Goal: Task Accomplishment & Management: Manage account settings

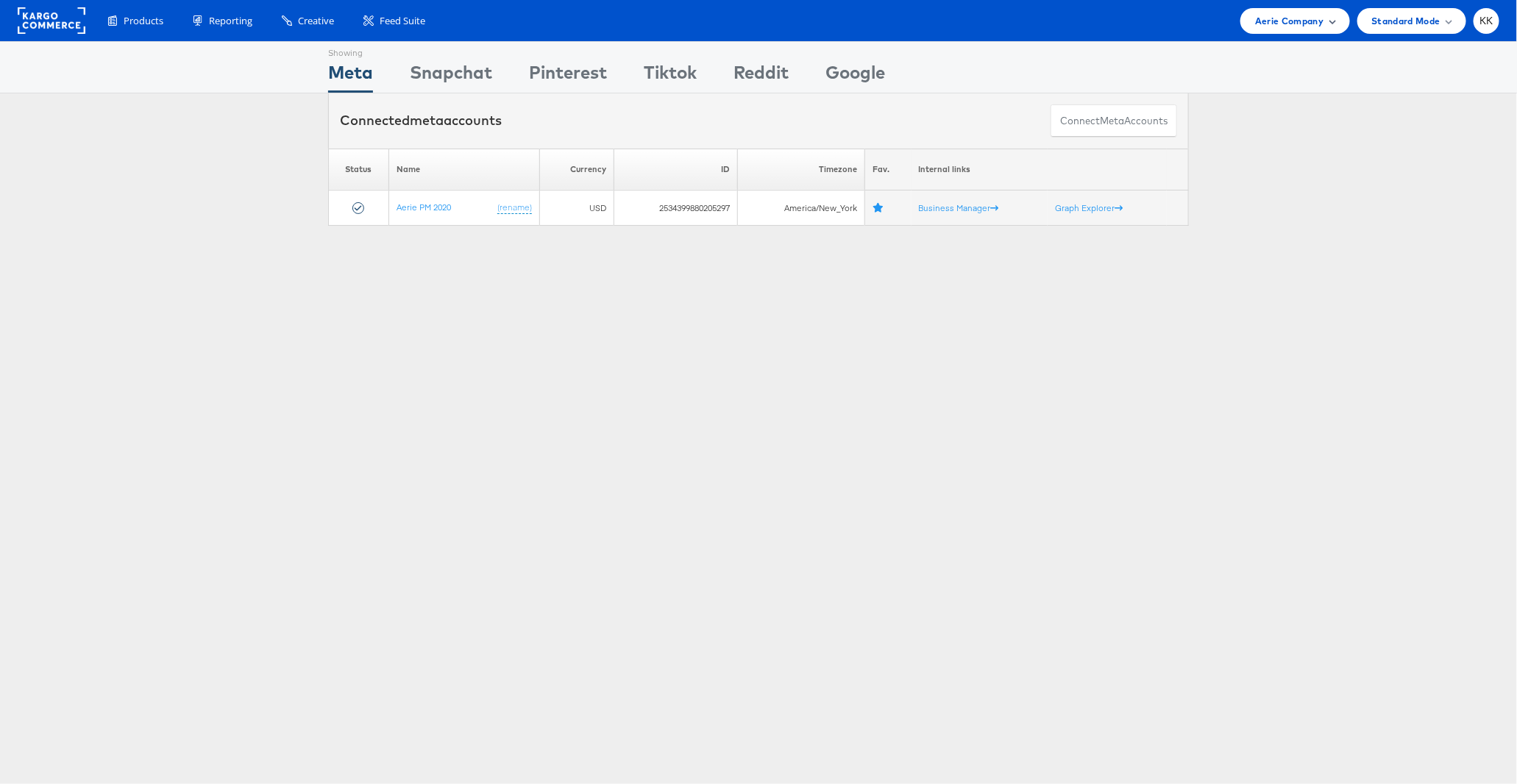
click at [1296, 30] on div "Aerie Company" at bounding box center [1294, 20] width 109 height 26
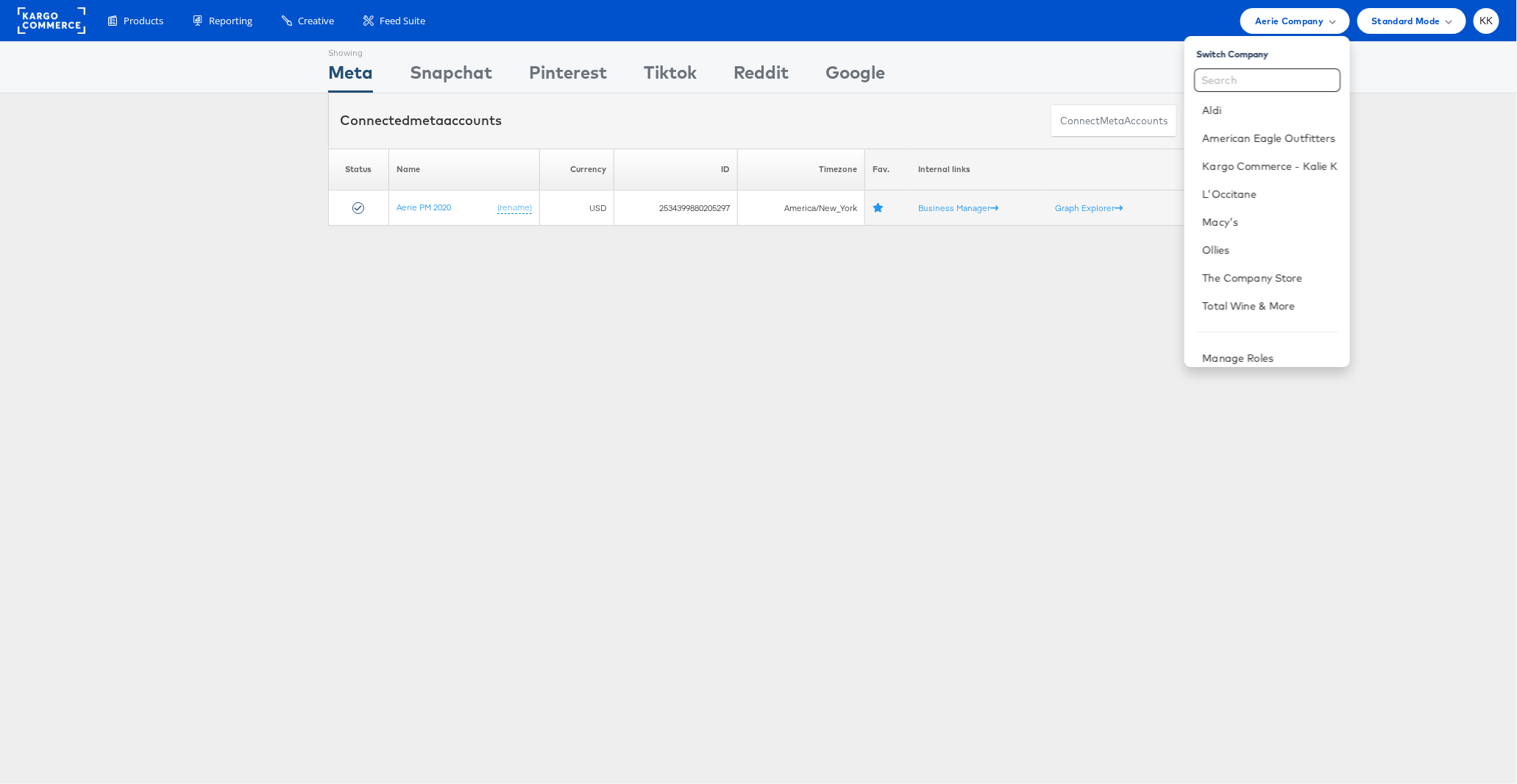
click at [503, 261] on div "Showing Meta Showing Snapchat Showing Pinterest Showing Tiktok Showing Reddit S…" at bounding box center [758, 408] width 1517 height 735
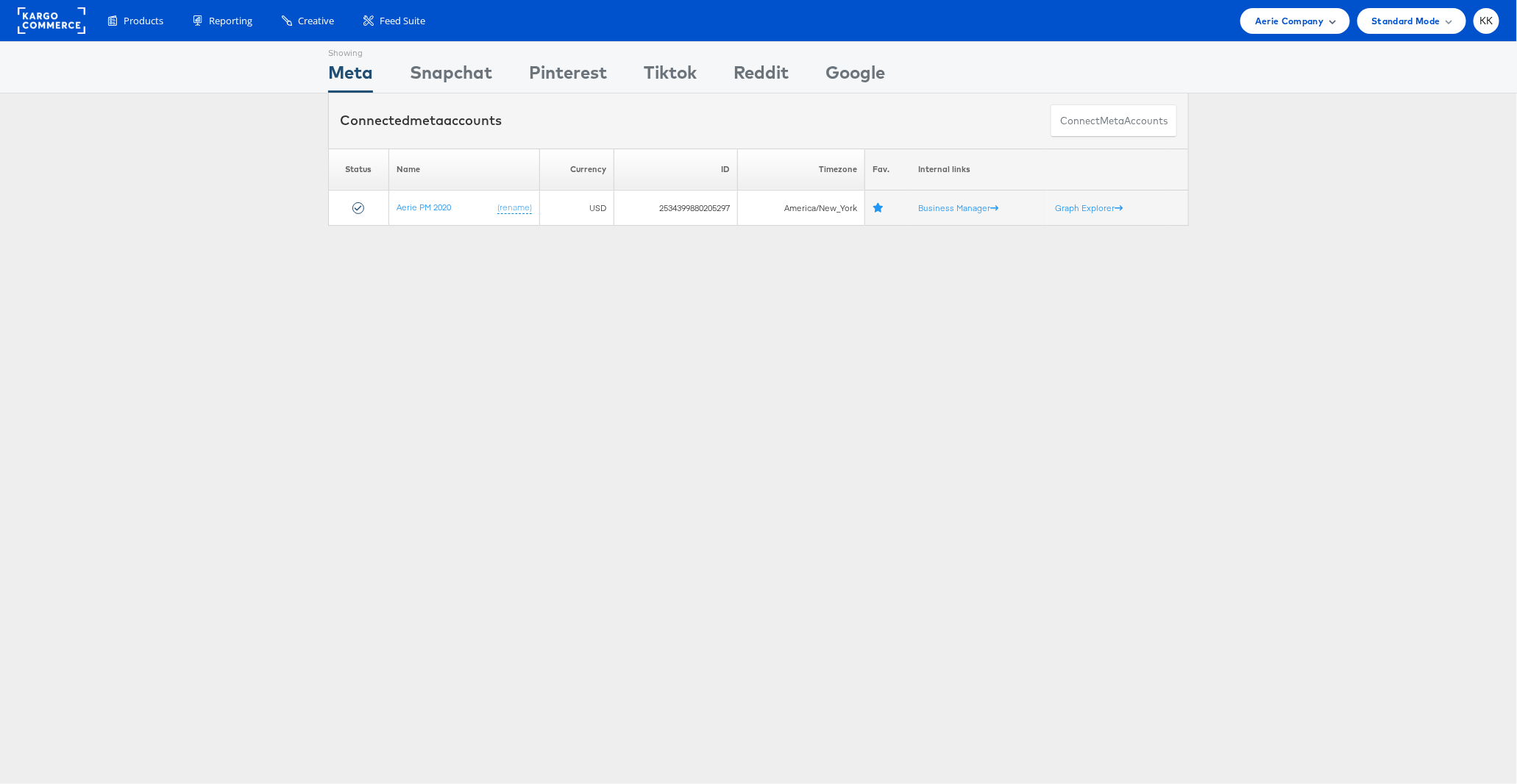
click at [1256, 30] on div "Aerie Company" at bounding box center [1294, 20] width 109 height 26
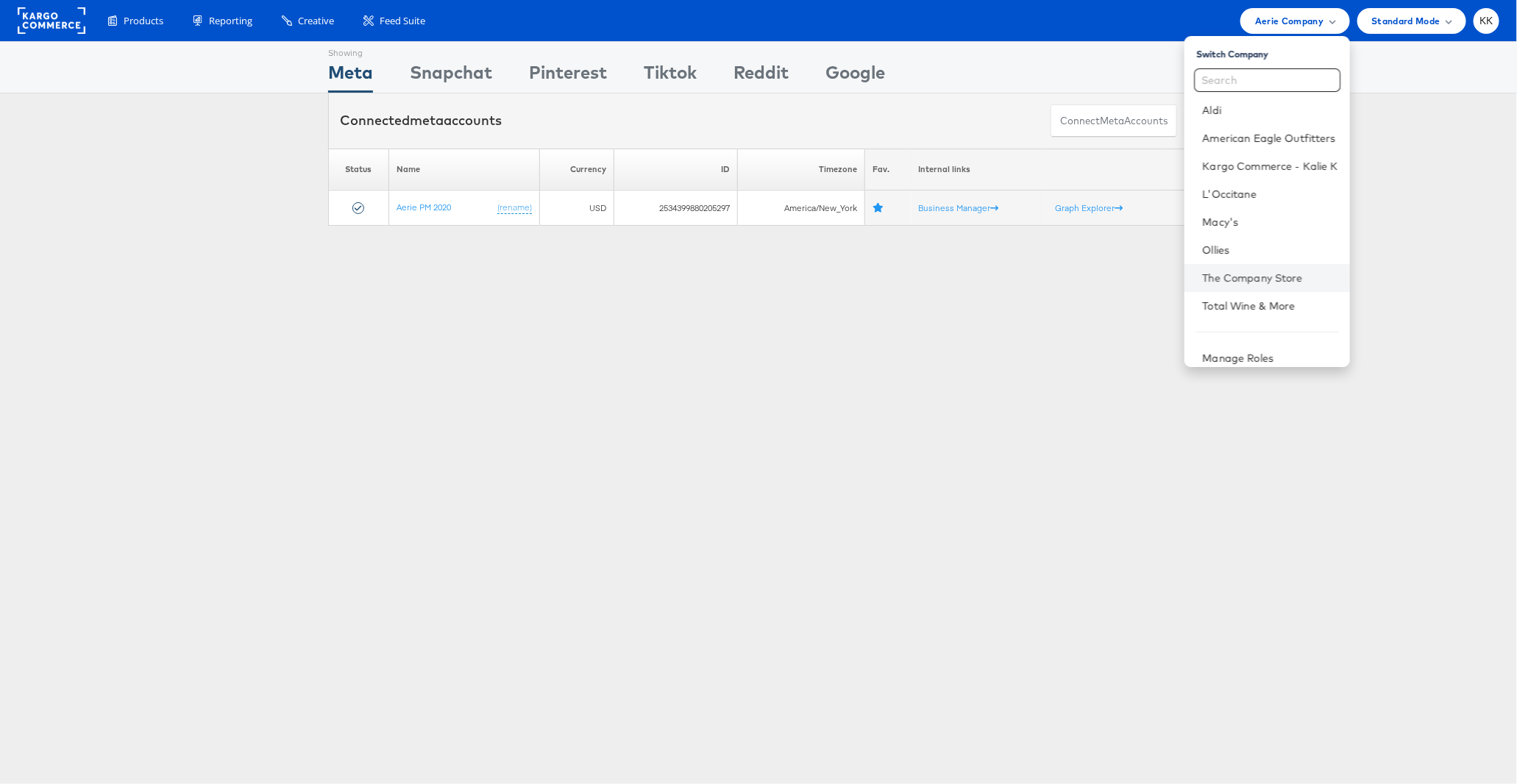
click at [1258, 288] on li "The Company Store" at bounding box center [1267, 278] width 165 height 28
click at [1245, 279] on link "The Company Store" at bounding box center [1270, 278] width 135 height 15
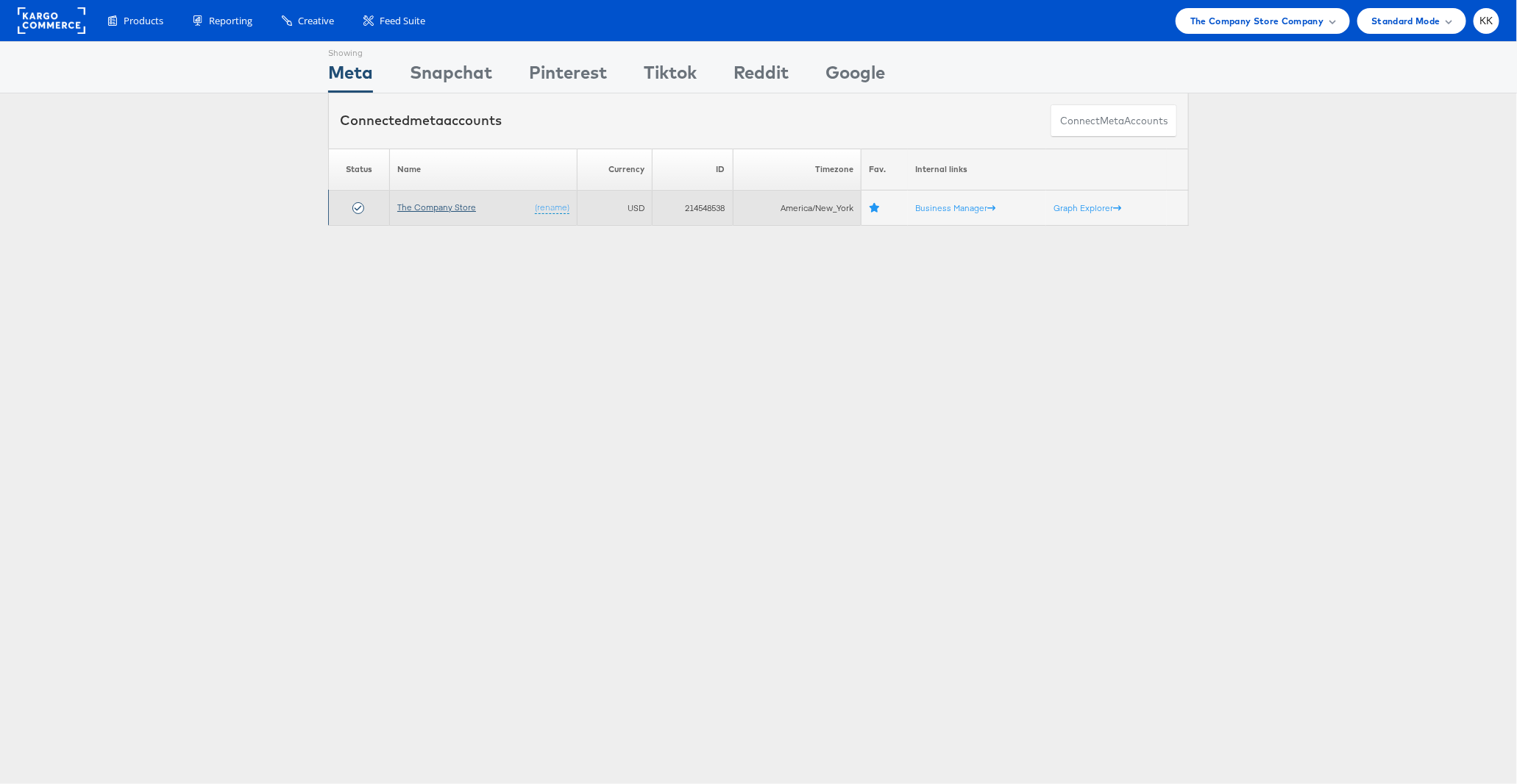
click at [448, 204] on link "The Company Store" at bounding box center [437, 207] width 79 height 11
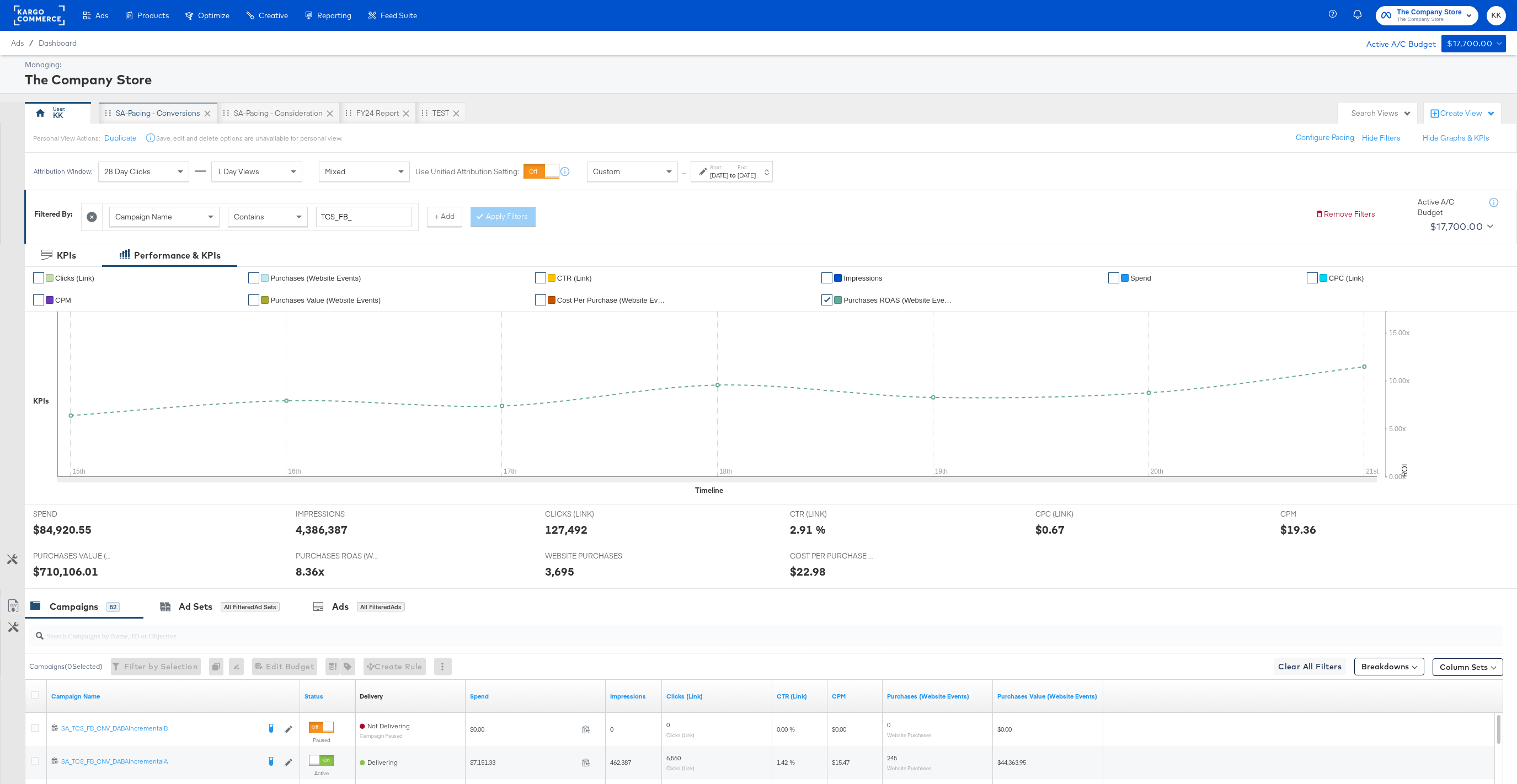
click at [161, 111] on div "SA-Pacing - Conversions" at bounding box center [158, 114] width 84 height 11
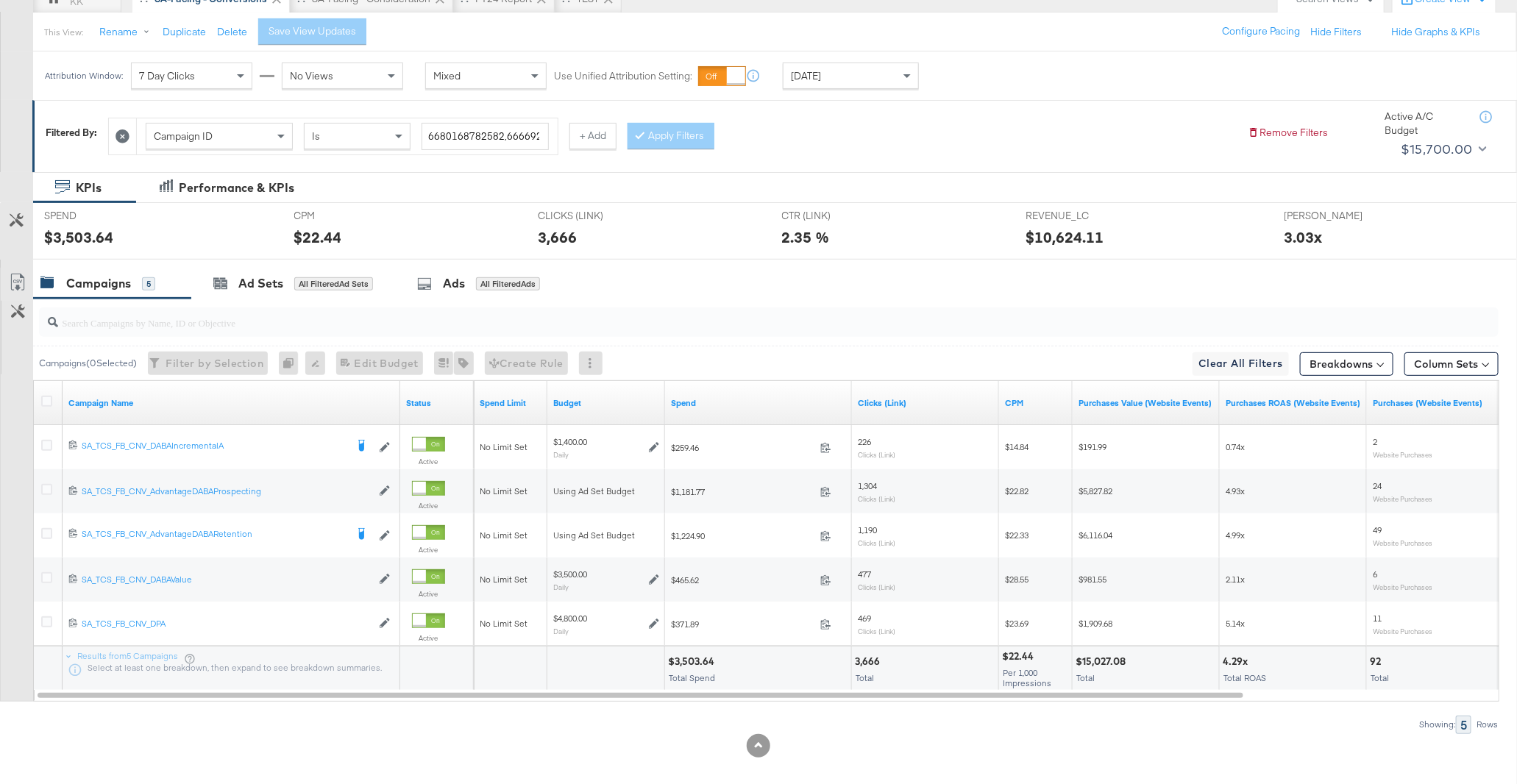
scroll to position [148, 0]
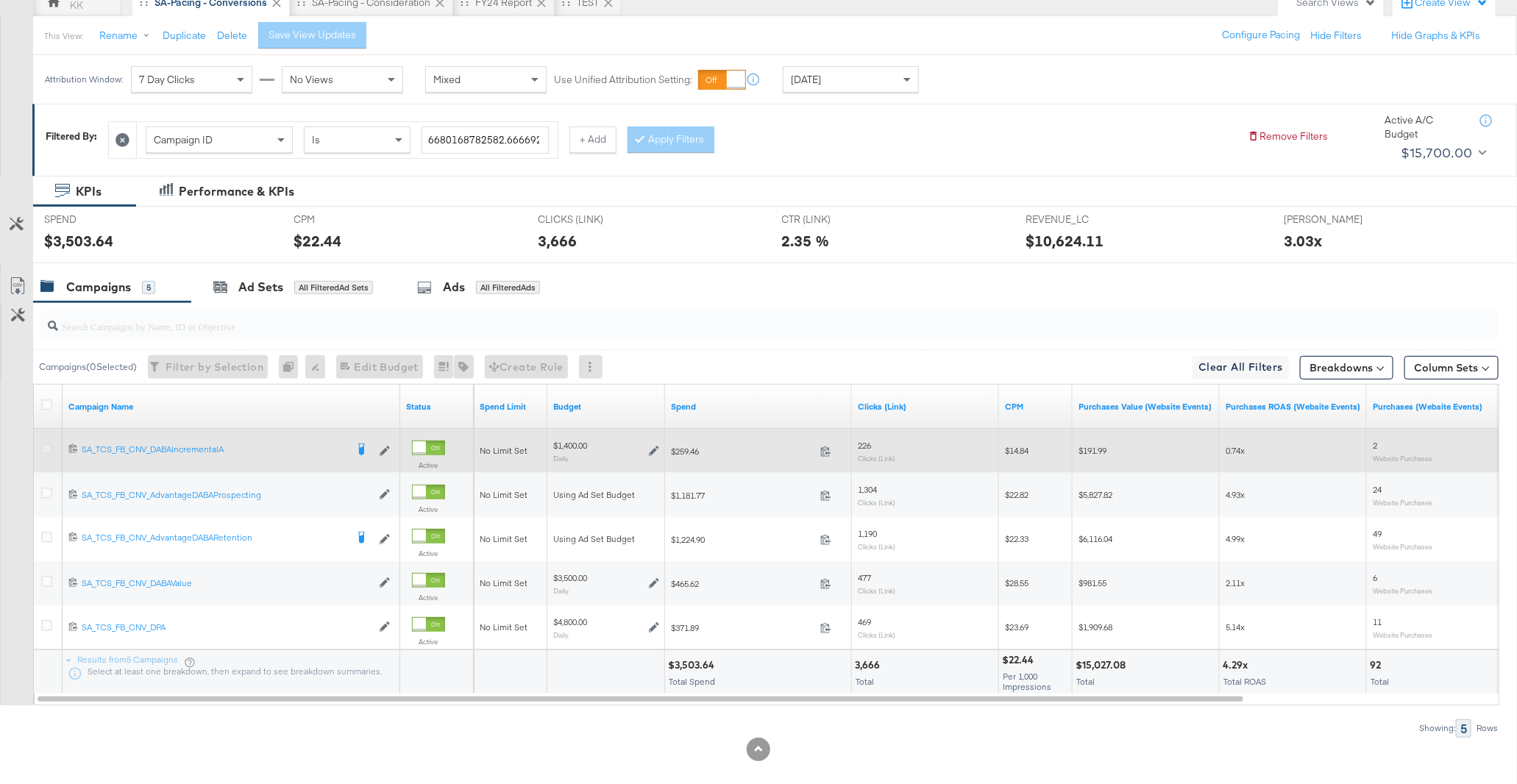
click at [45, 448] on icon at bounding box center [46, 449] width 11 height 11
click at [0, 0] on input "checkbox" at bounding box center [0, 0] width 0 height 0
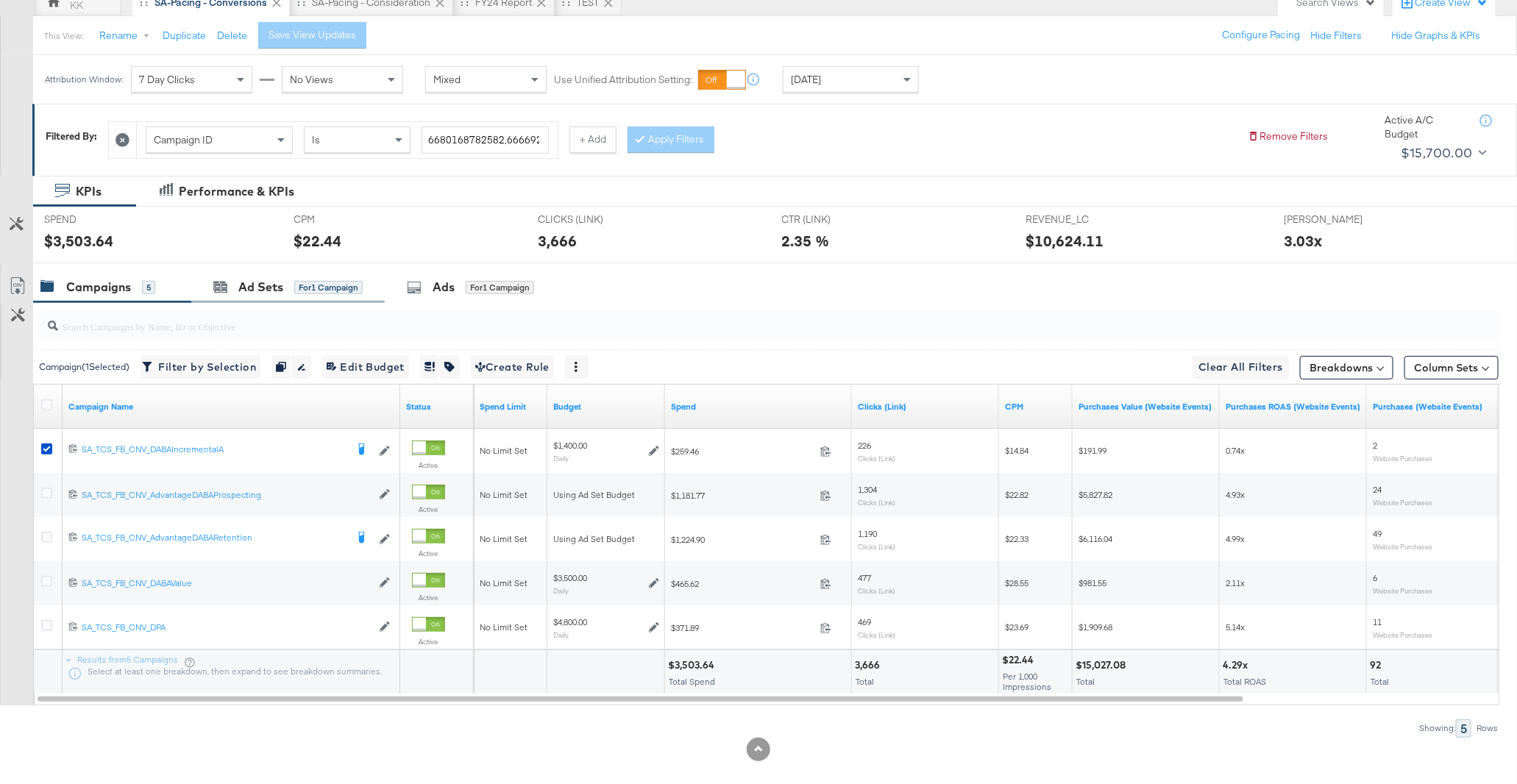
click at [289, 300] on div "Ad Sets for 1 Campaign" at bounding box center [288, 287] width 193 height 31
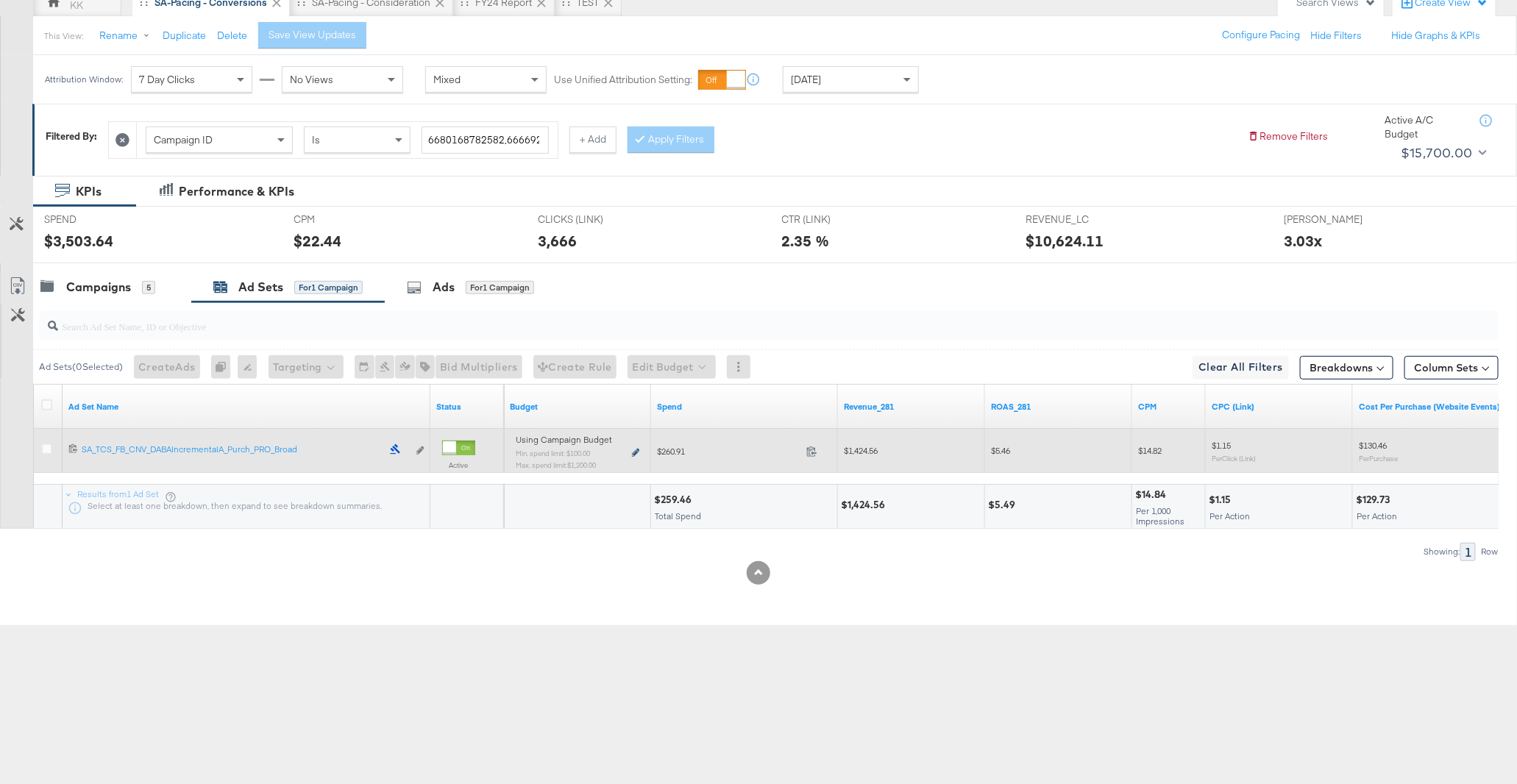
click at [635, 448] on icon at bounding box center [635, 452] width 7 height 8
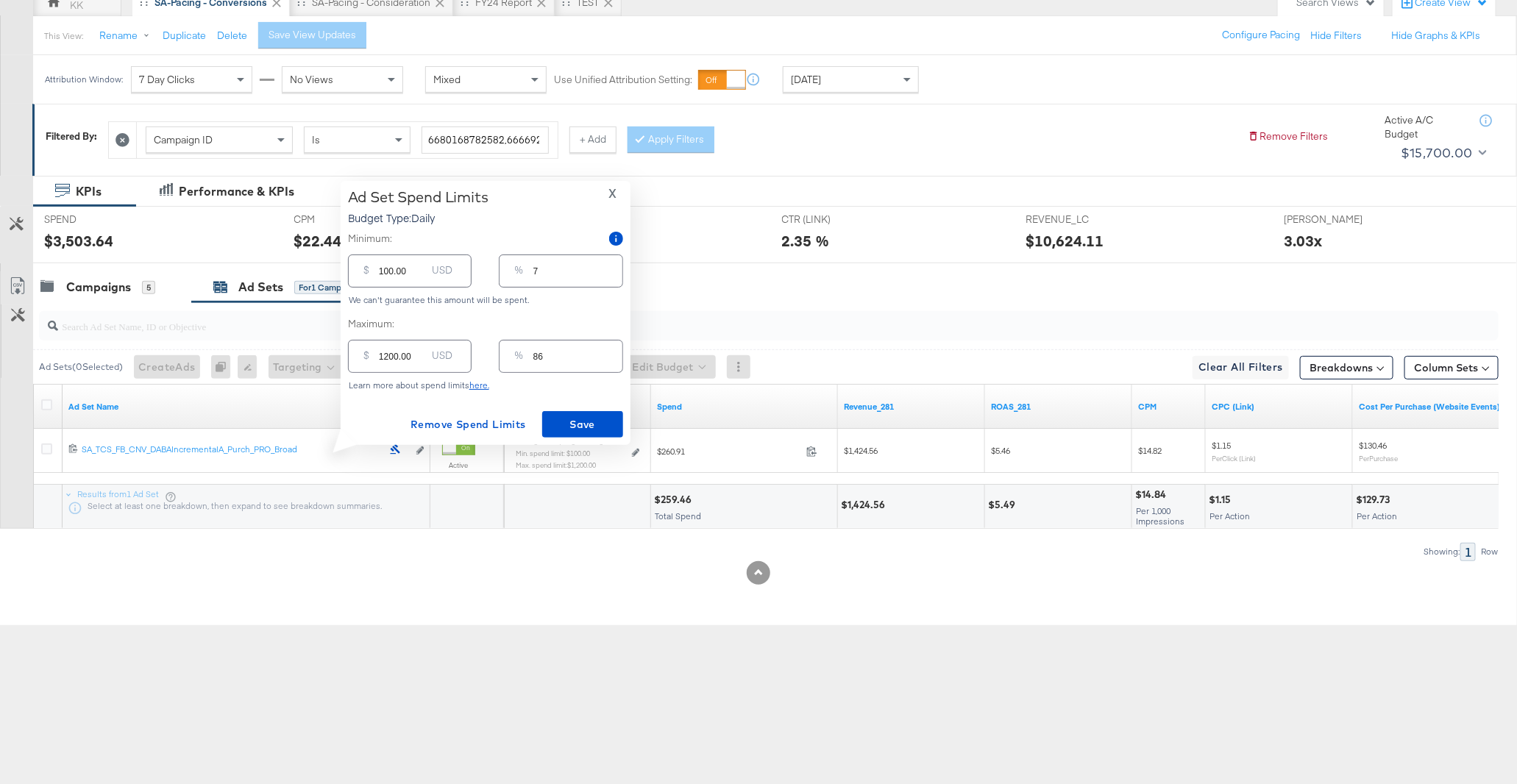
click at [386, 357] on input "1200.00" at bounding box center [402, 350] width 47 height 31
type input "100.00"
type input "7"
type input "1500.00"
type input "107"
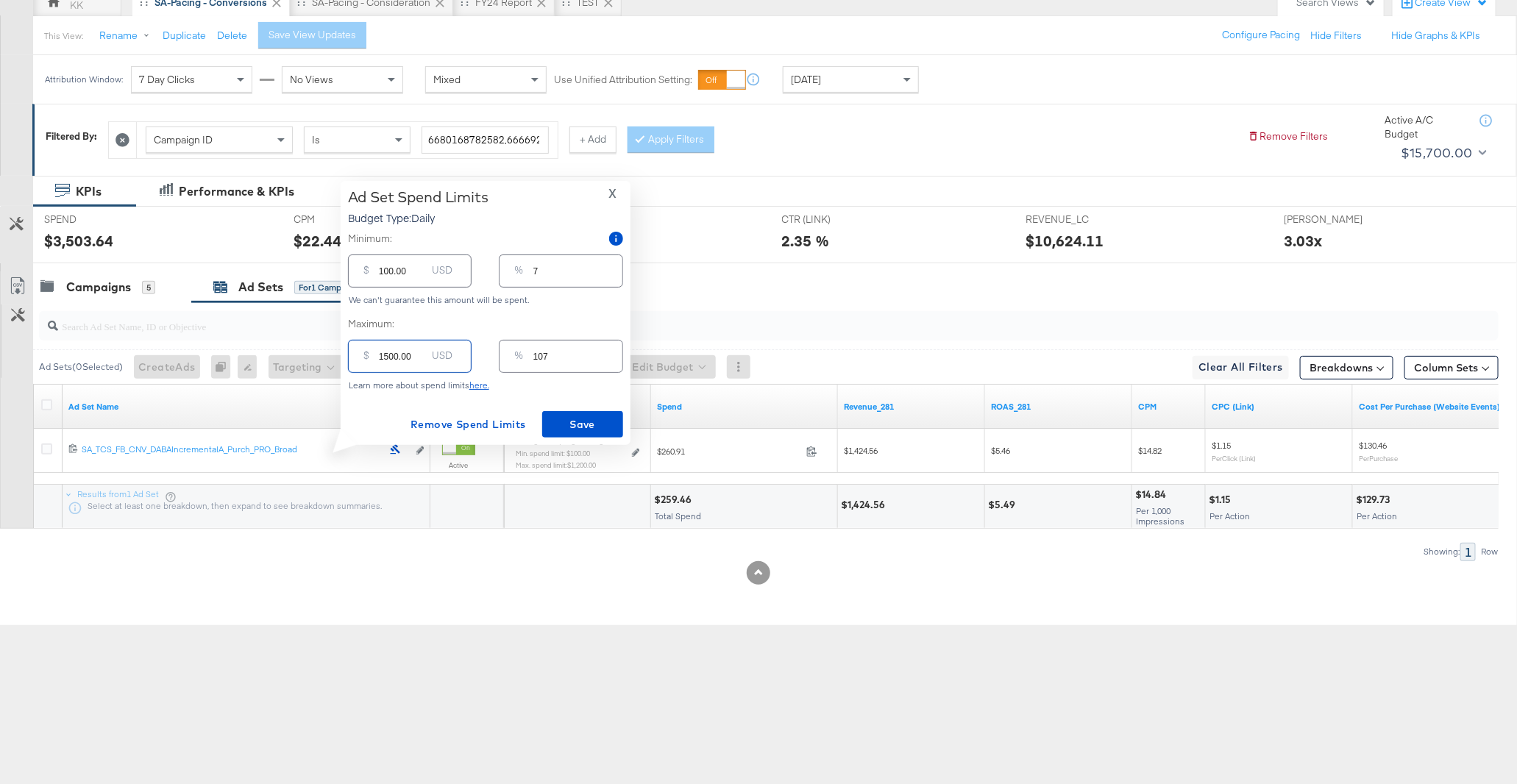
type input "1500.00"
drag, startPoint x: 379, startPoint y: 271, endPoint x: 429, endPoint y: 337, distance: 82.8
click at [379, 272] on input "100.00" at bounding box center [402, 265] width 47 height 31
type input "00.00"
type input "0"
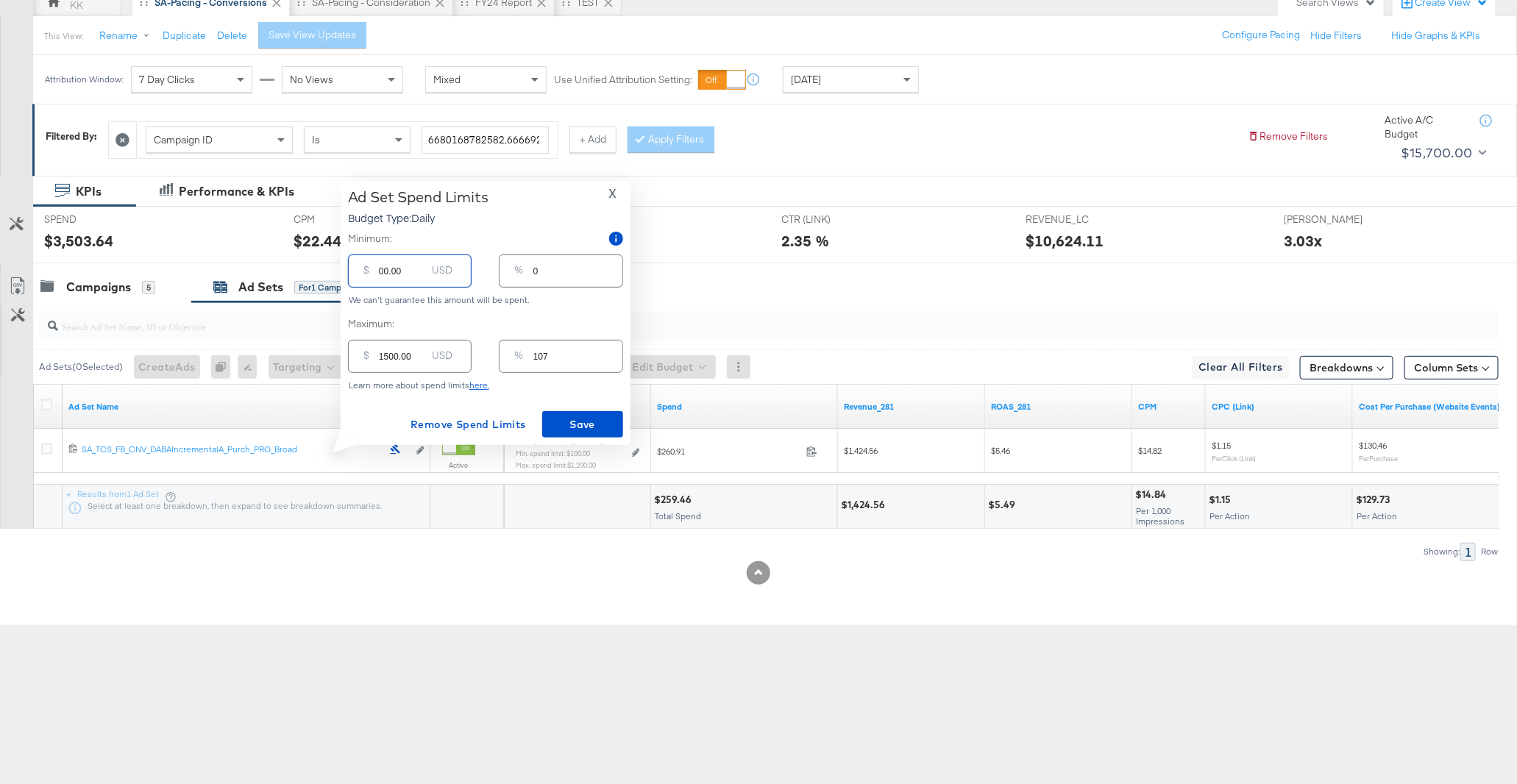
type input "400.00"
type input "29"
type input "400.00"
click at [586, 415] on span "Save" at bounding box center [583, 424] width 69 height 18
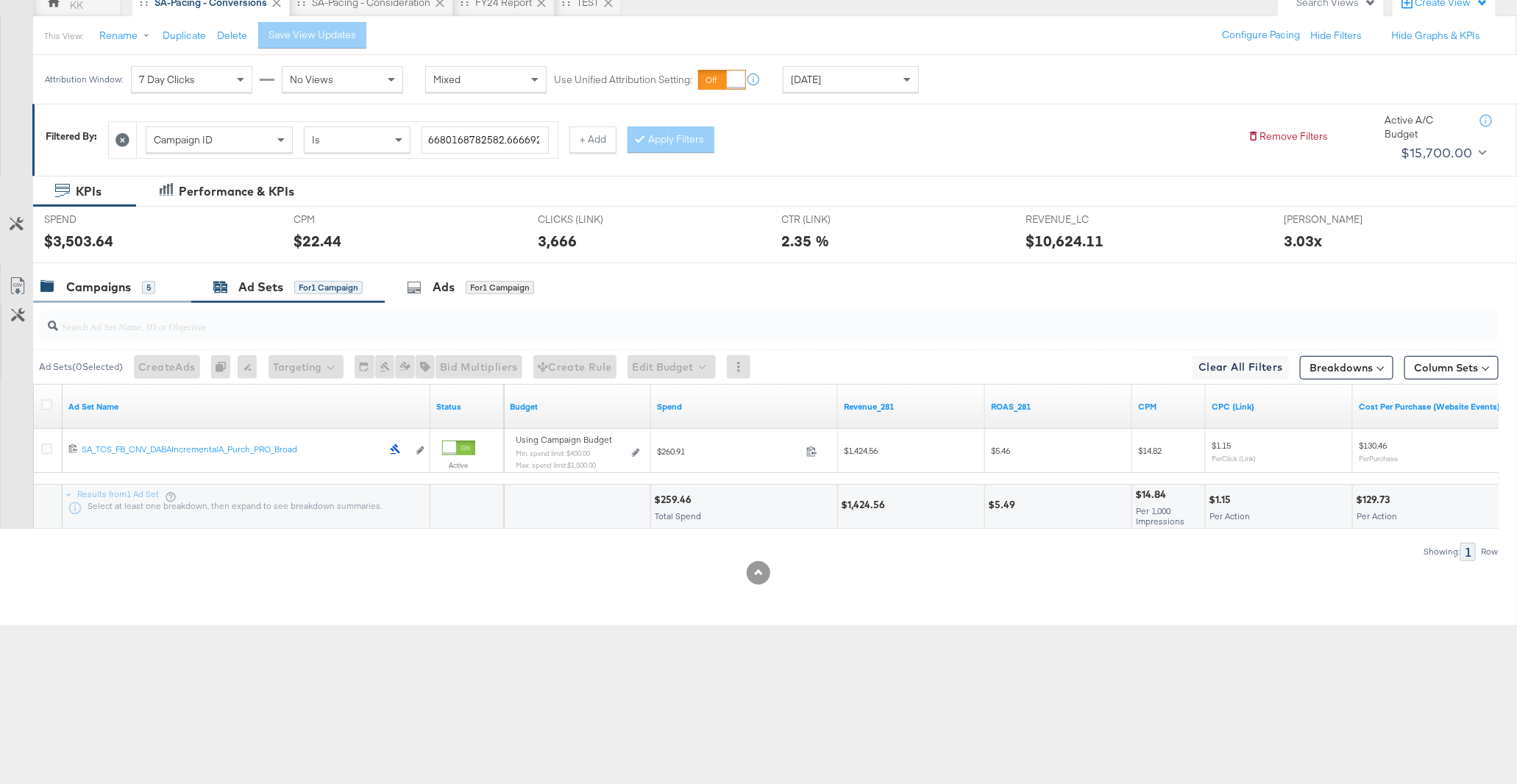
click at [133, 290] on div "Campaigns 5" at bounding box center [98, 287] width 115 height 17
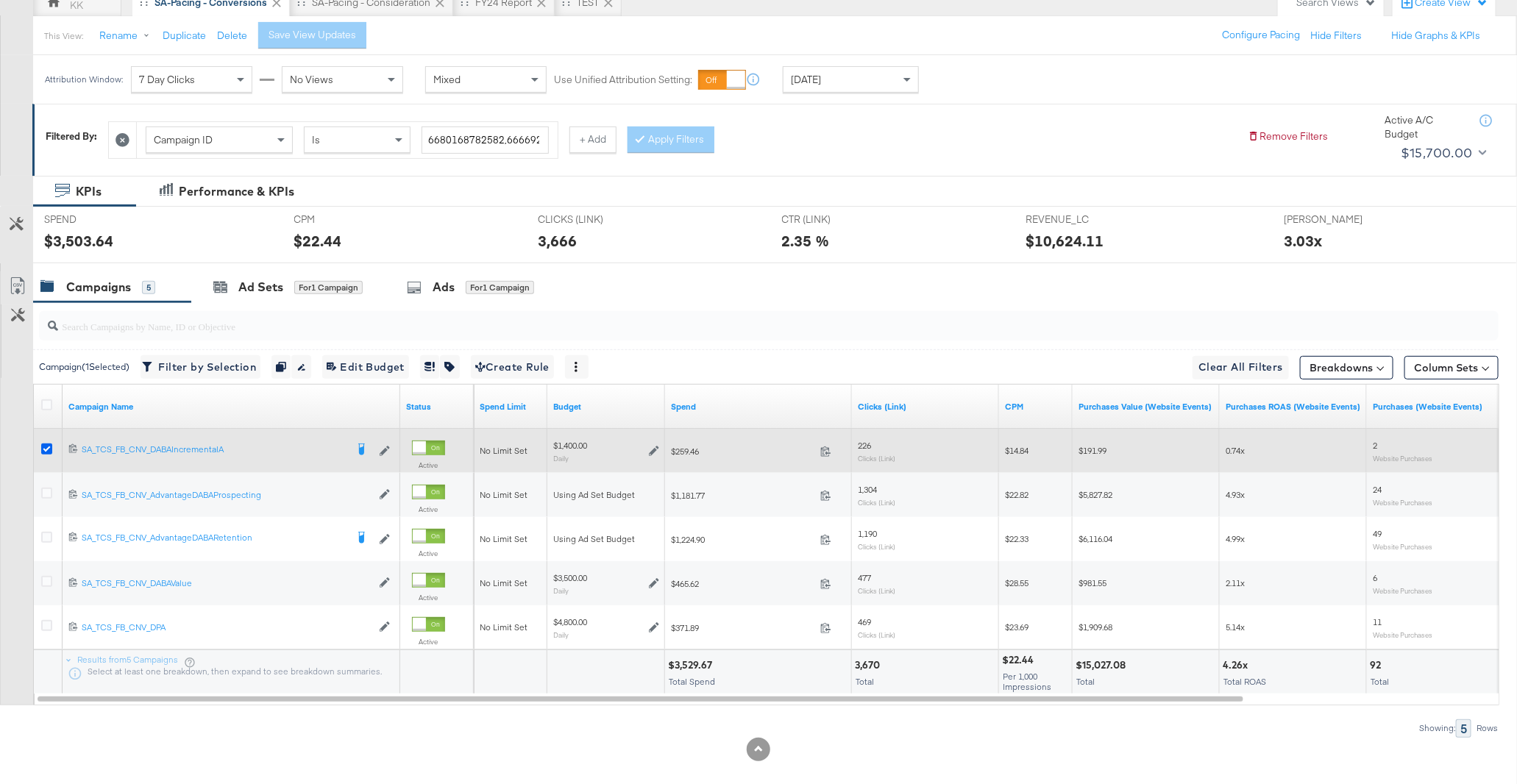
click at [45, 450] on icon at bounding box center [46, 449] width 11 height 11
click at [0, 0] on input "checkbox" at bounding box center [0, 0] width 0 height 0
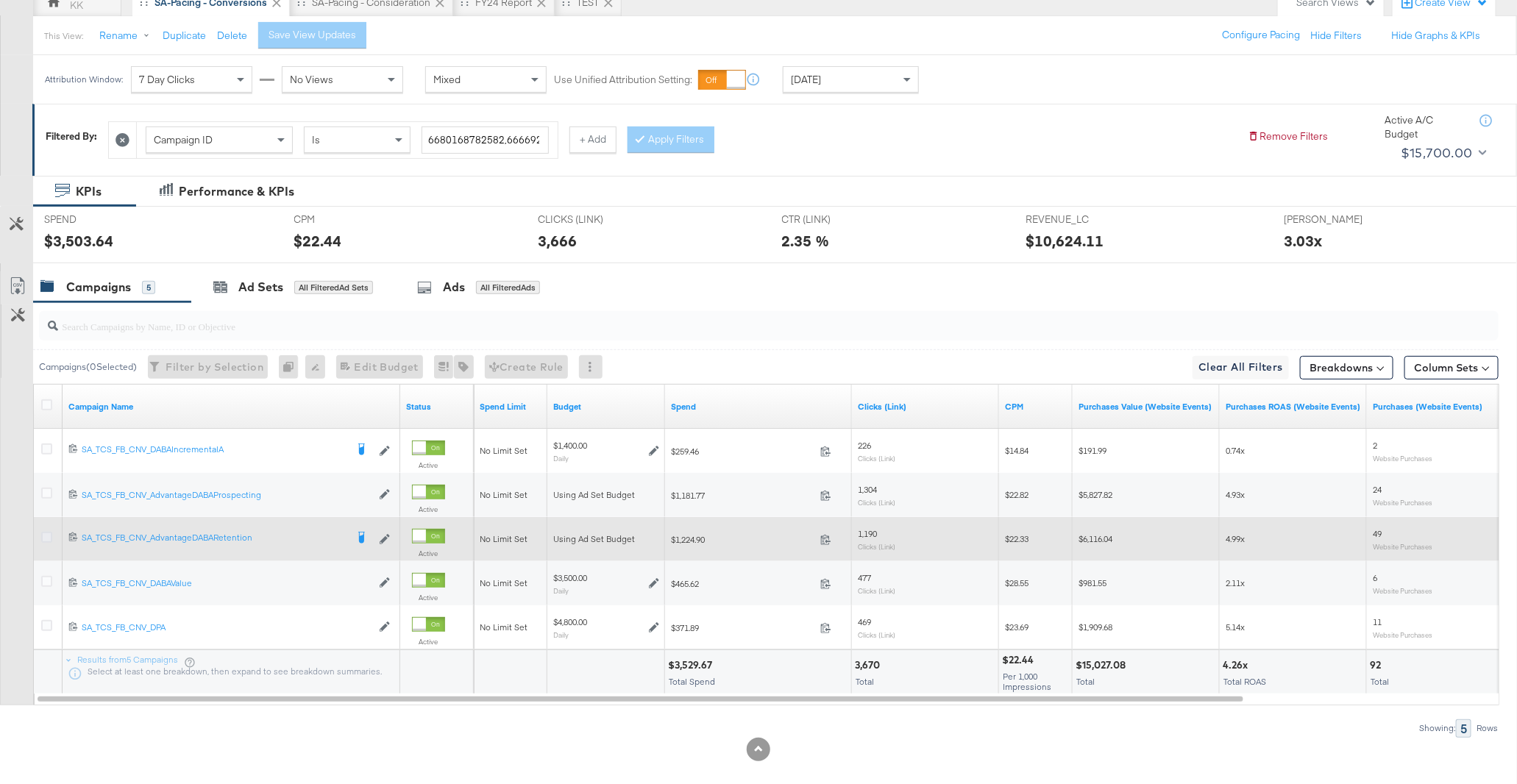
click at [43, 540] on icon at bounding box center [46, 537] width 11 height 11
click at [0, 0] on input "checkbox" at bounding box center [0, 0] width 0 height 0
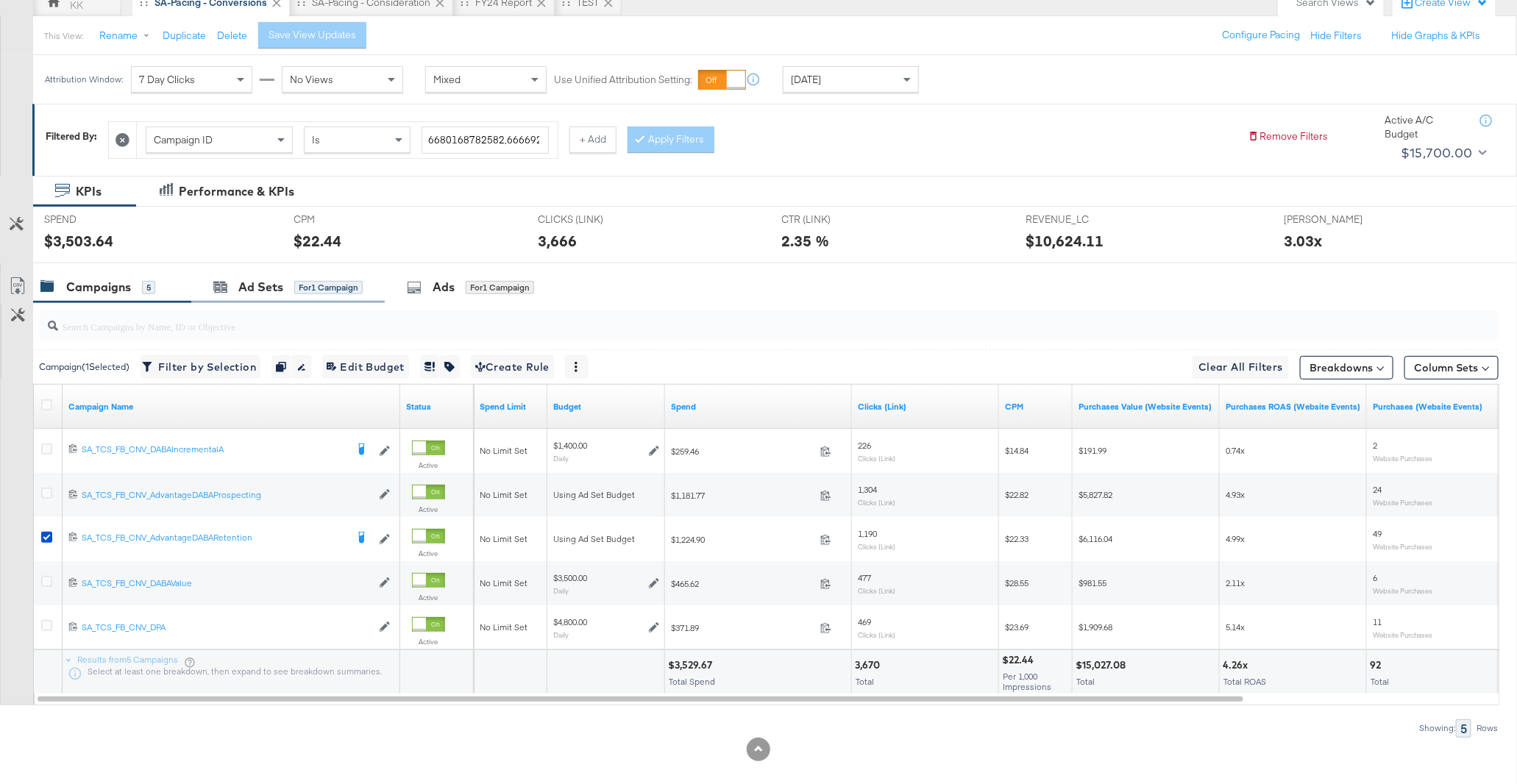
click at [276, 272] on div "Ad Sets for 1 Campaign" at bounding box center [288, 287] width 193 height 31
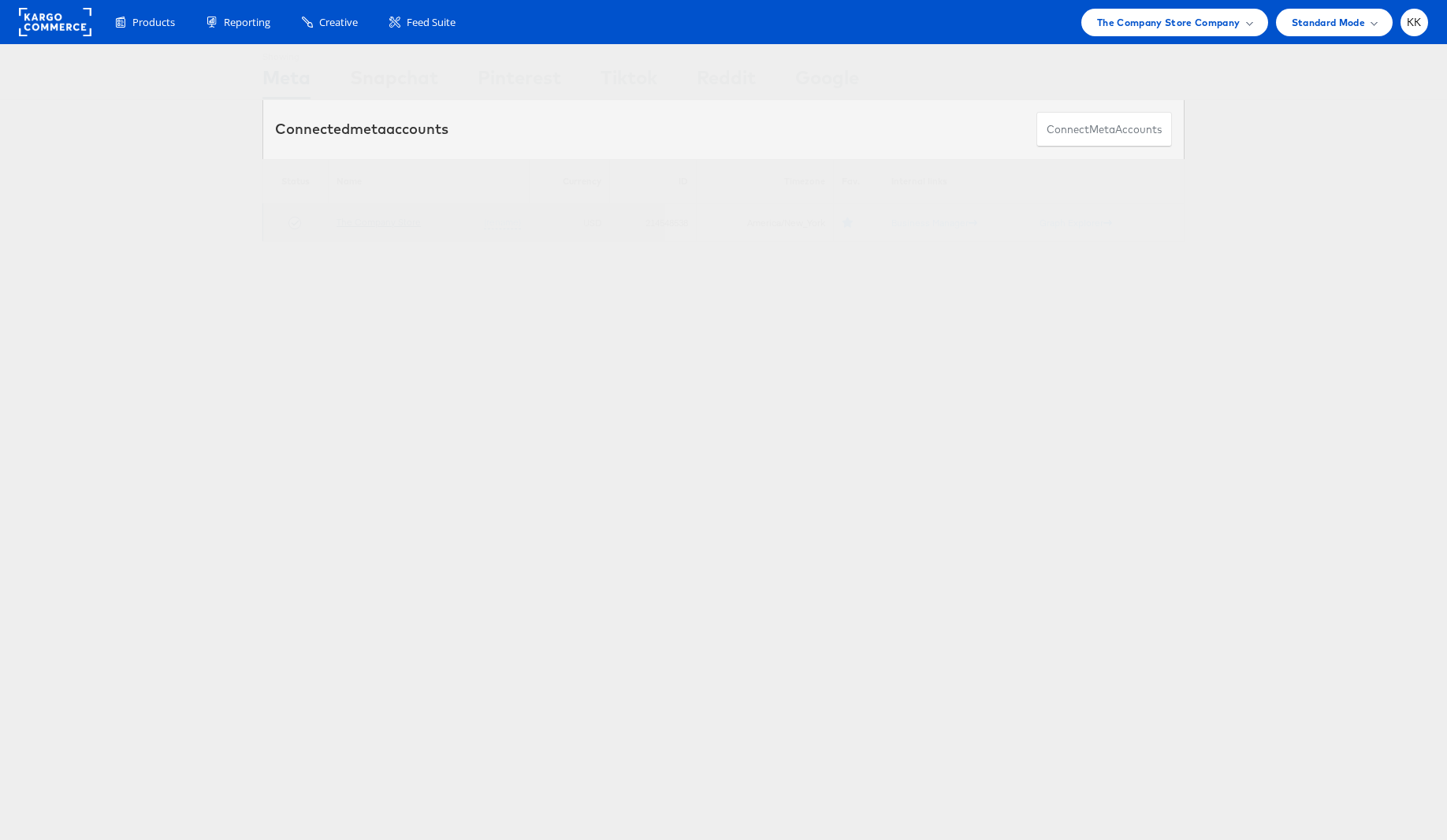
click at [372, 221] on link "The Company Store" at bounding box center [379, 222] width 84 height 12
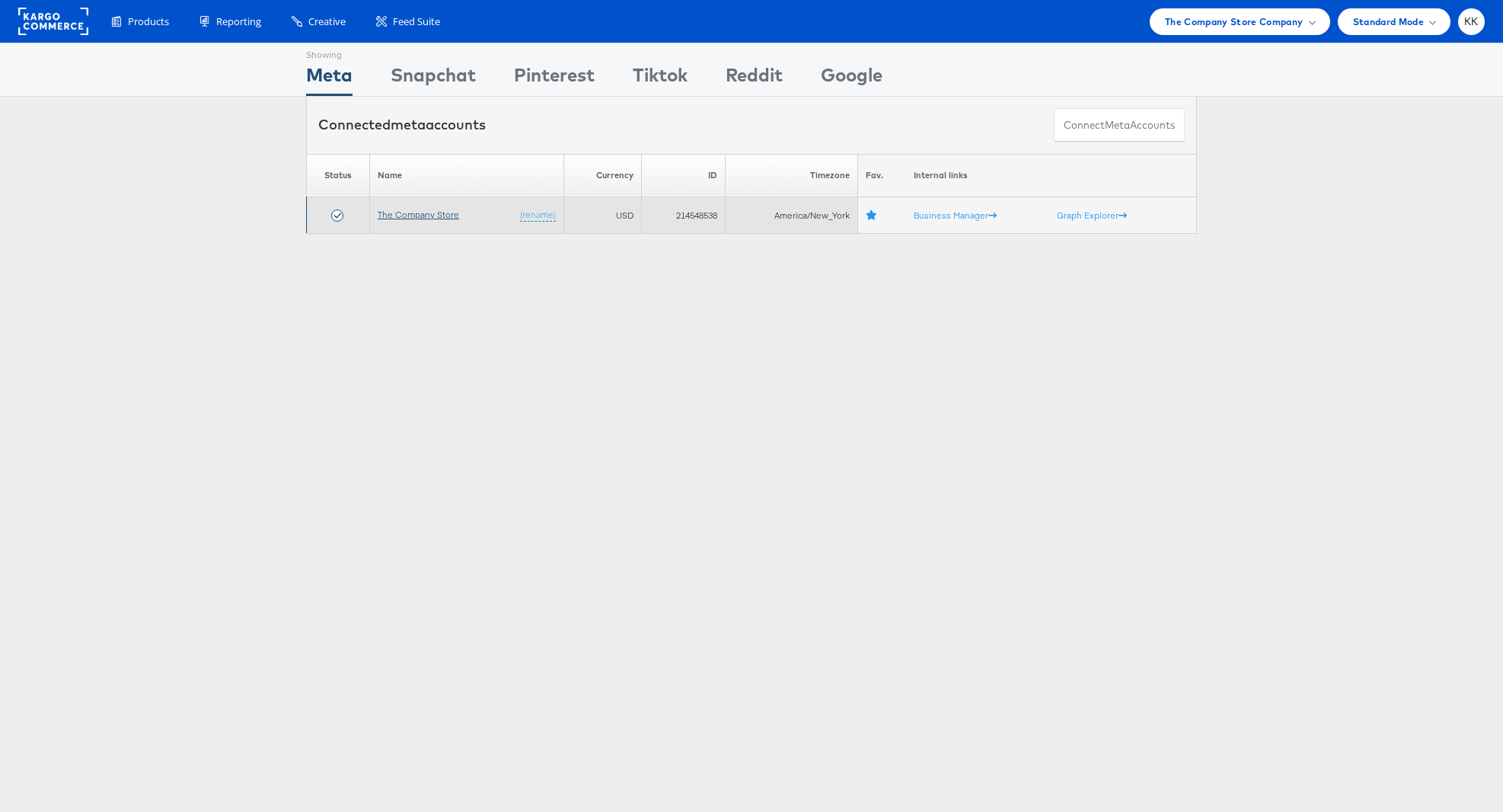
click at [444, 211] on link "The Company Store" at bounding box center [419, 215] width 81 height 11
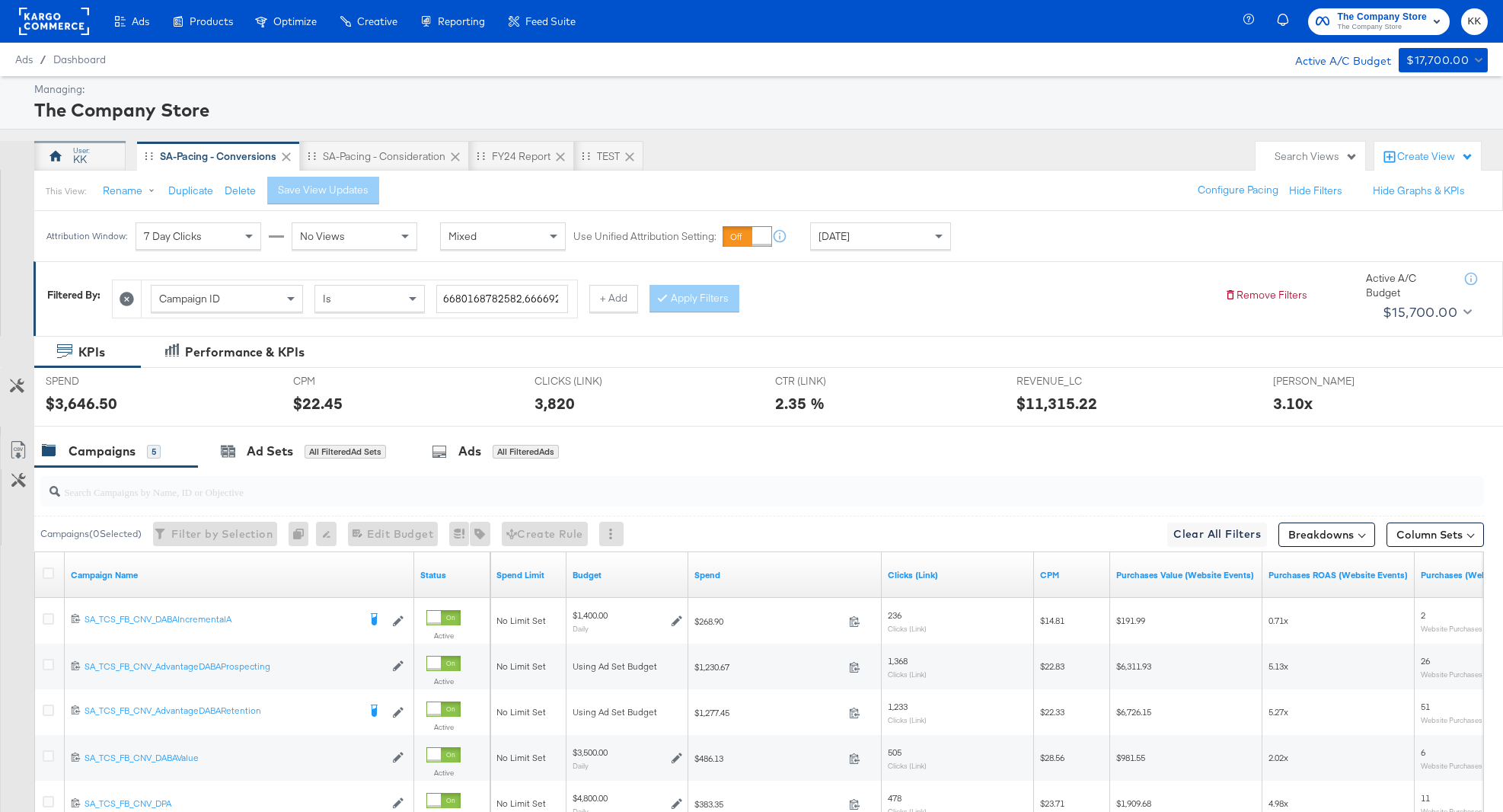
click at [67, 159] on div "KK" at bounding box center [80, 155] width 91 height 30
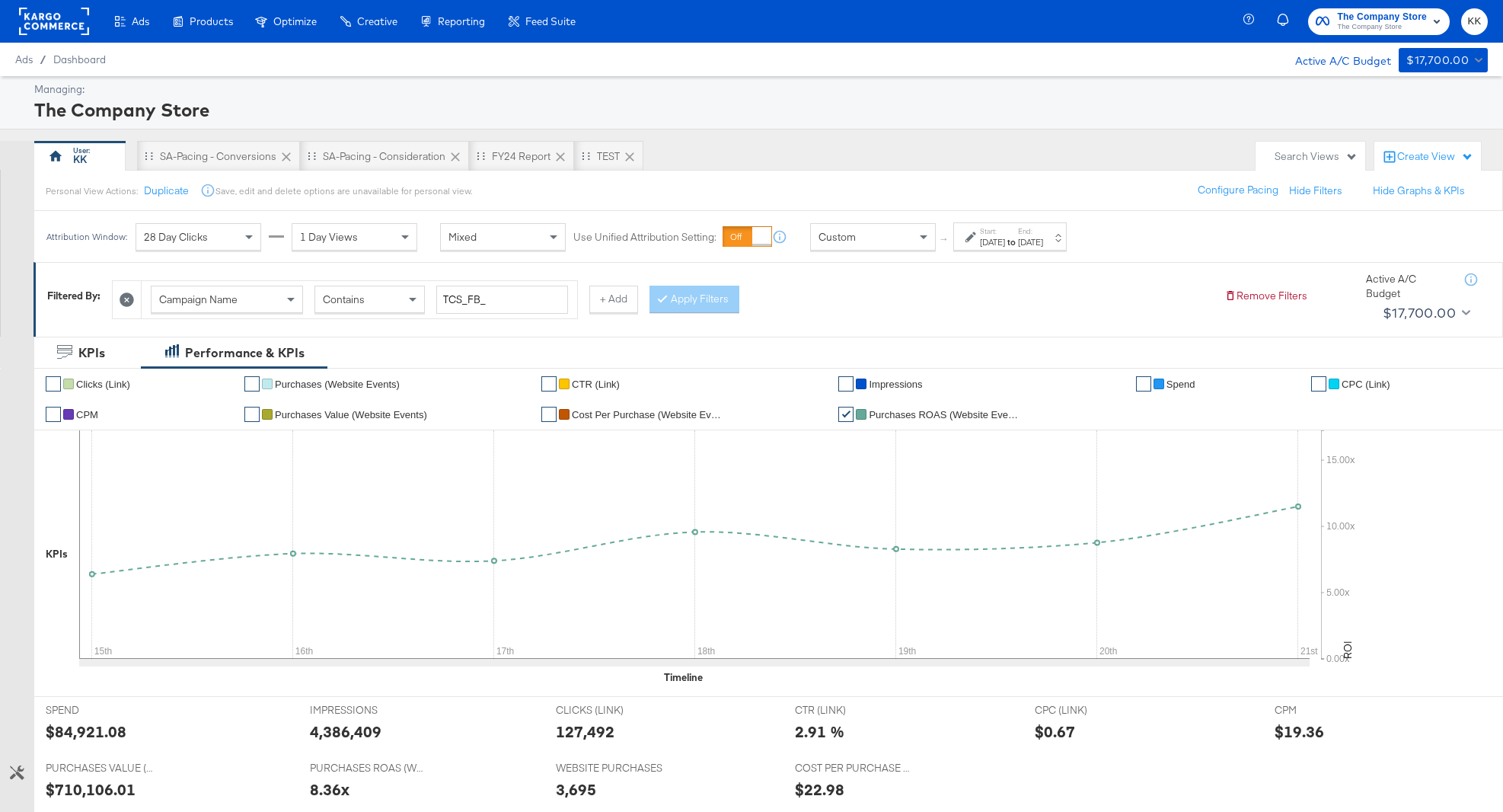
click at [1005, 237] on div "[DATE]" at bounding box center [993, 241] width 25 height 12
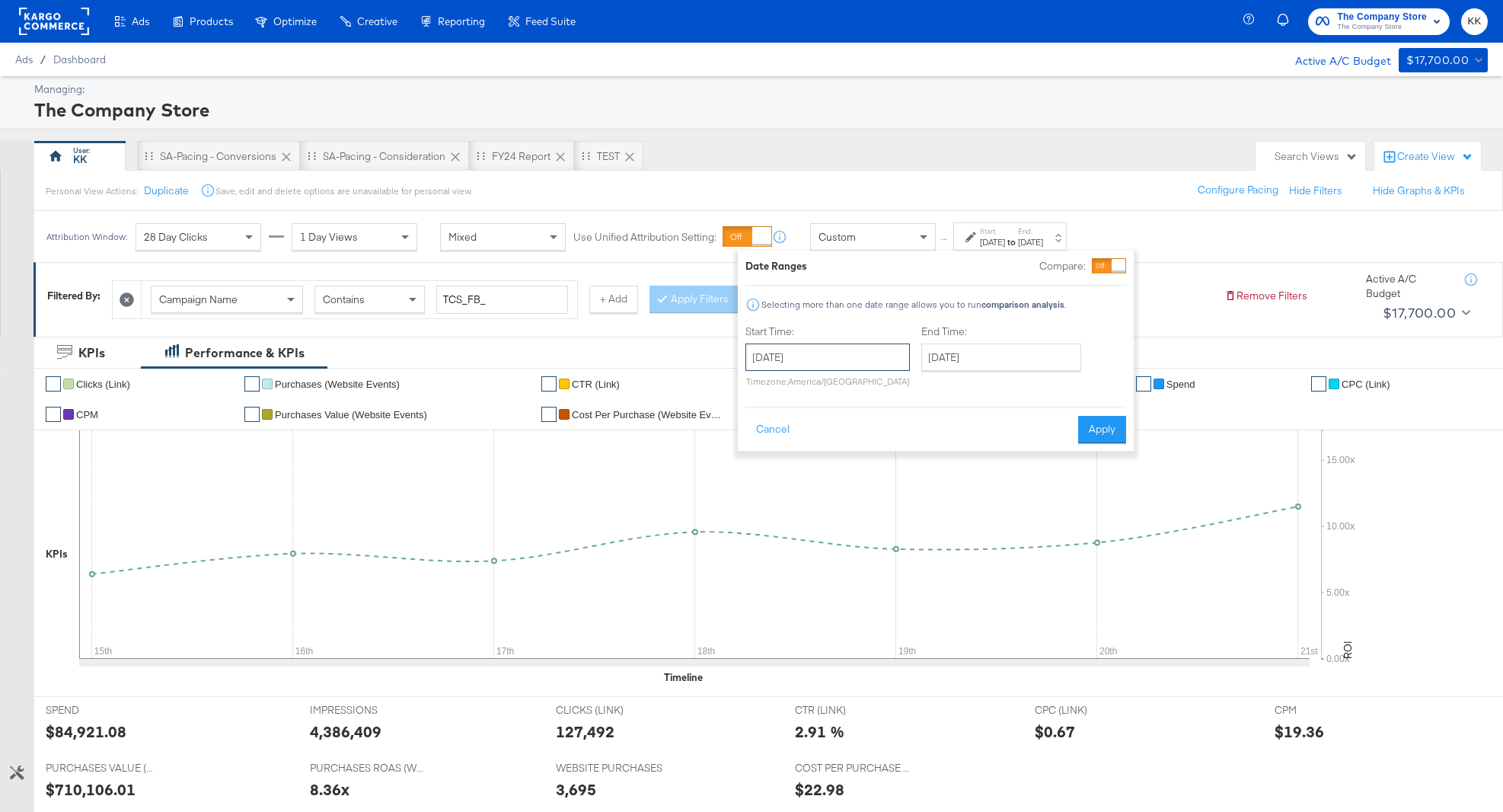
click at [809, 363] on input "September 15th 2025" at bounding box center [828, 357] width 164 height 28
click at [824, 393] on th "September 2025" at bounding box center [841, 389] width 130 height 26
click at [752, 393] on span "‹" at bounding box center [758, 389] width 13 height 23
click at [783, 495] on td "Sep" at bounding box center [772, 497] width 46 height 38
click at [788, 544] on td "30" at bounding box center [789, 541] width 26 height 21
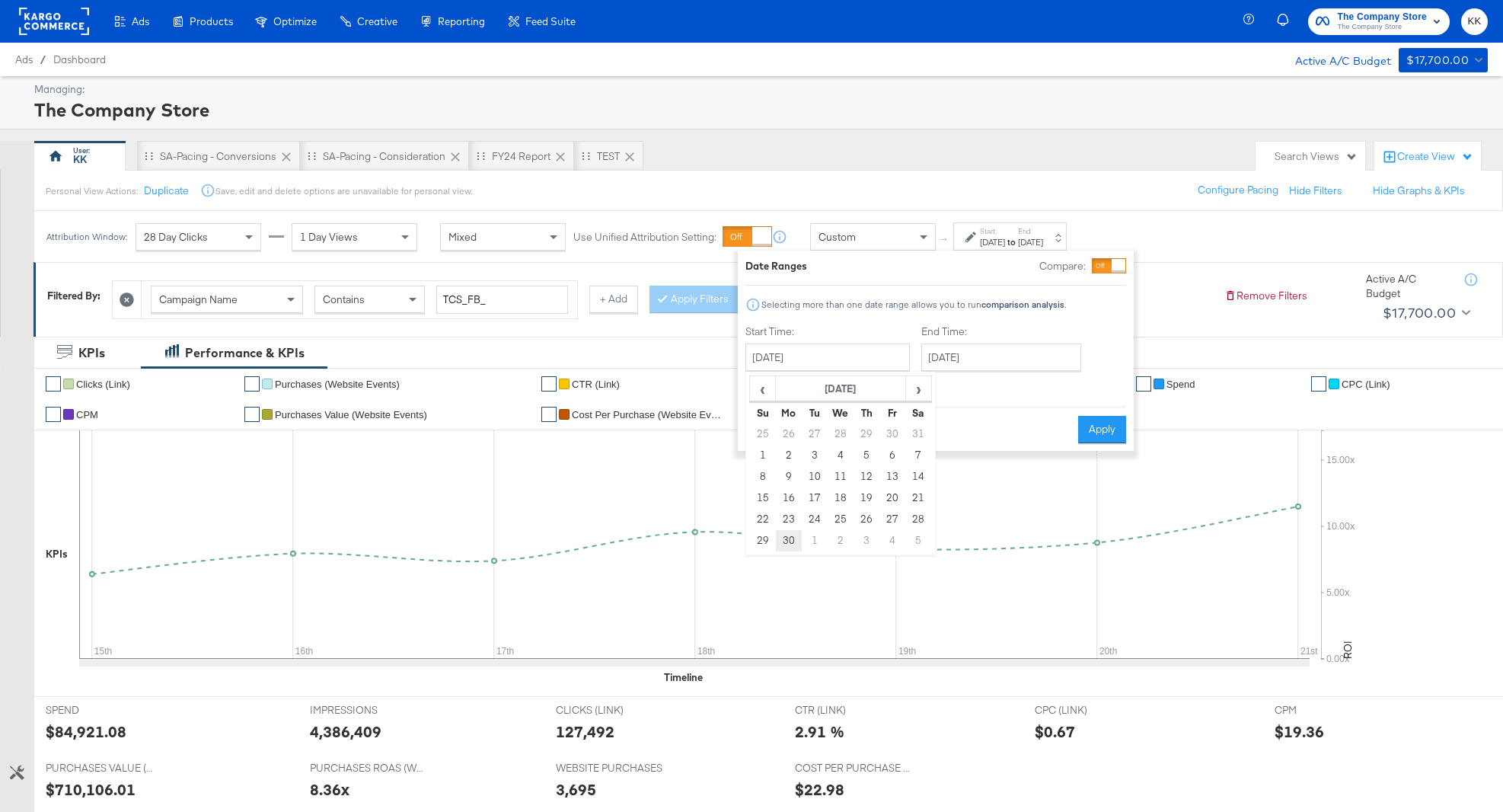
type input "September 30th 2024"
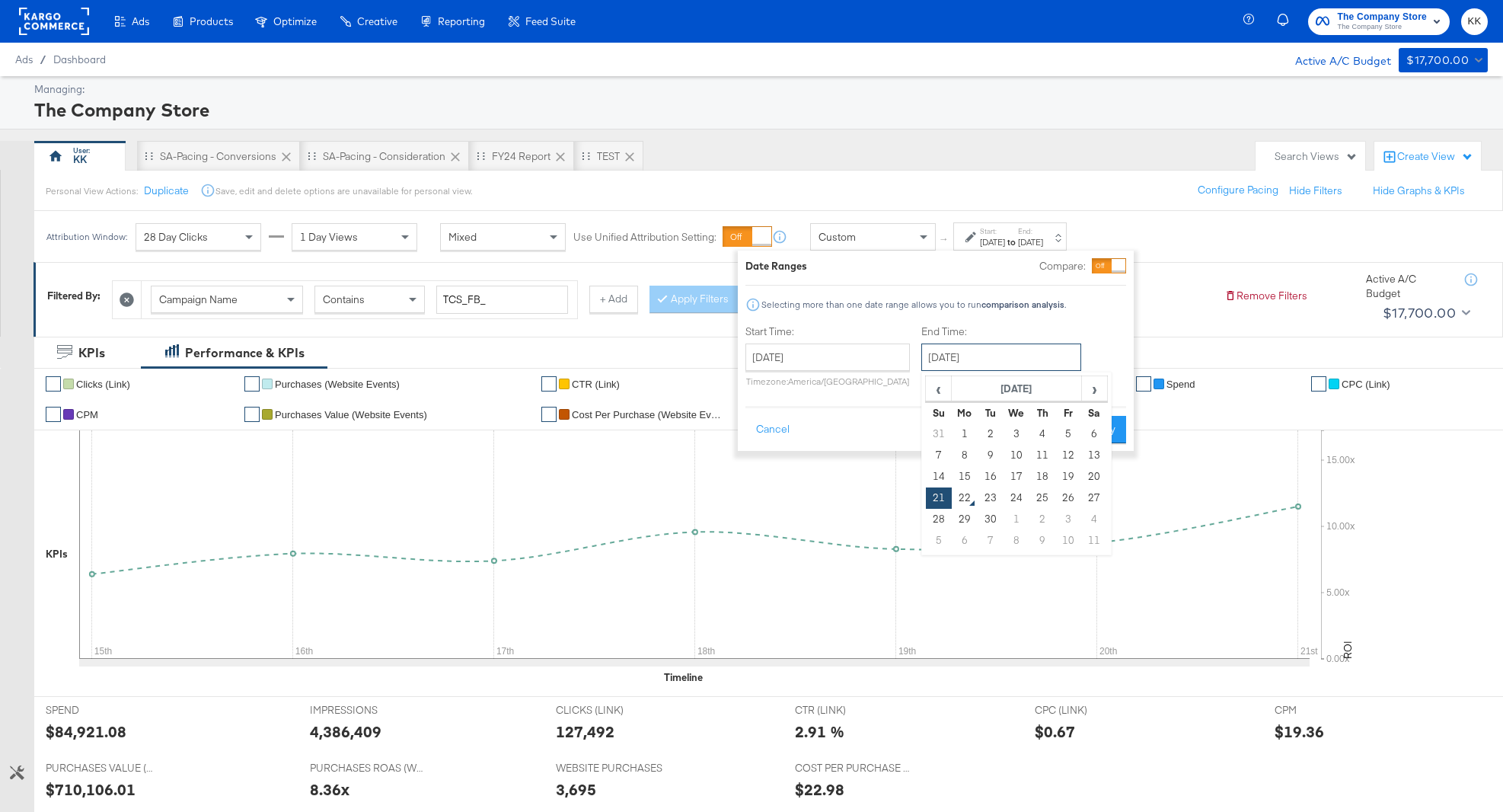
click at [965, 359] on input "September 21st 2025" at bounding box center [1001, 357] width 160 height 28
click at [1037, 383] on th "September 2025" at bounding box center [1017, 389] width 130 height 26
click at [927, 387] on span "‹" at bounding box center [933, 389] width 13 height 23
click at [975, 498] on td "Oct" at bounding box center [993, 497] width 46 height 38
click at [935, 516] on td "27" at bounding box center [939, 519] width 26 height 21
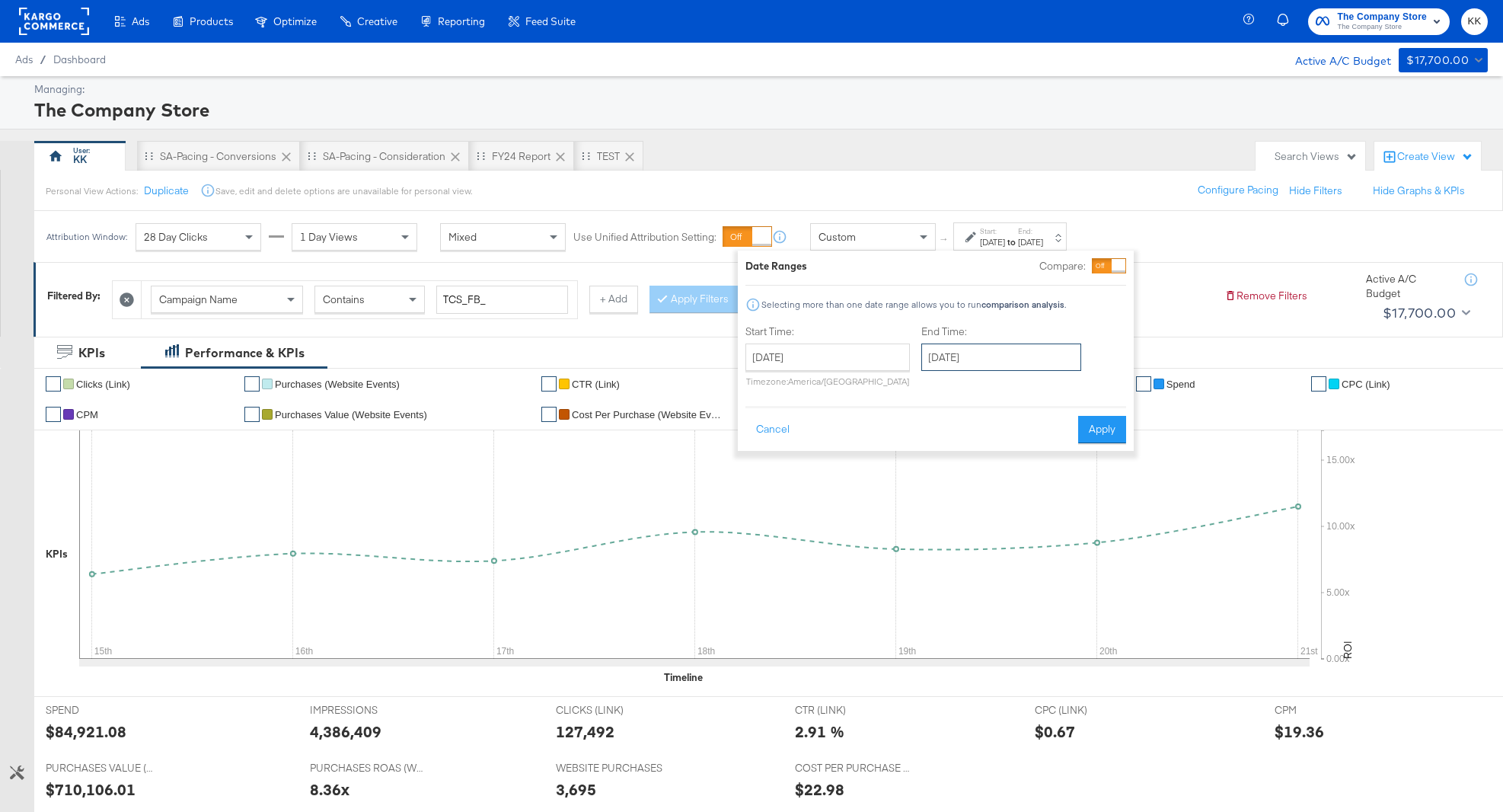
click at [994, 348] on input "October 27th 2024" at bounding box center [1001, 357] width 160 height 28
click at [932, 538] on td "3" at bounding box center [939, 541] width 26 height 21
type input "November 3rd 2024"
click at [1100, 436] on button "Apply" at bounding box center [1099, 429] width 48 height 28
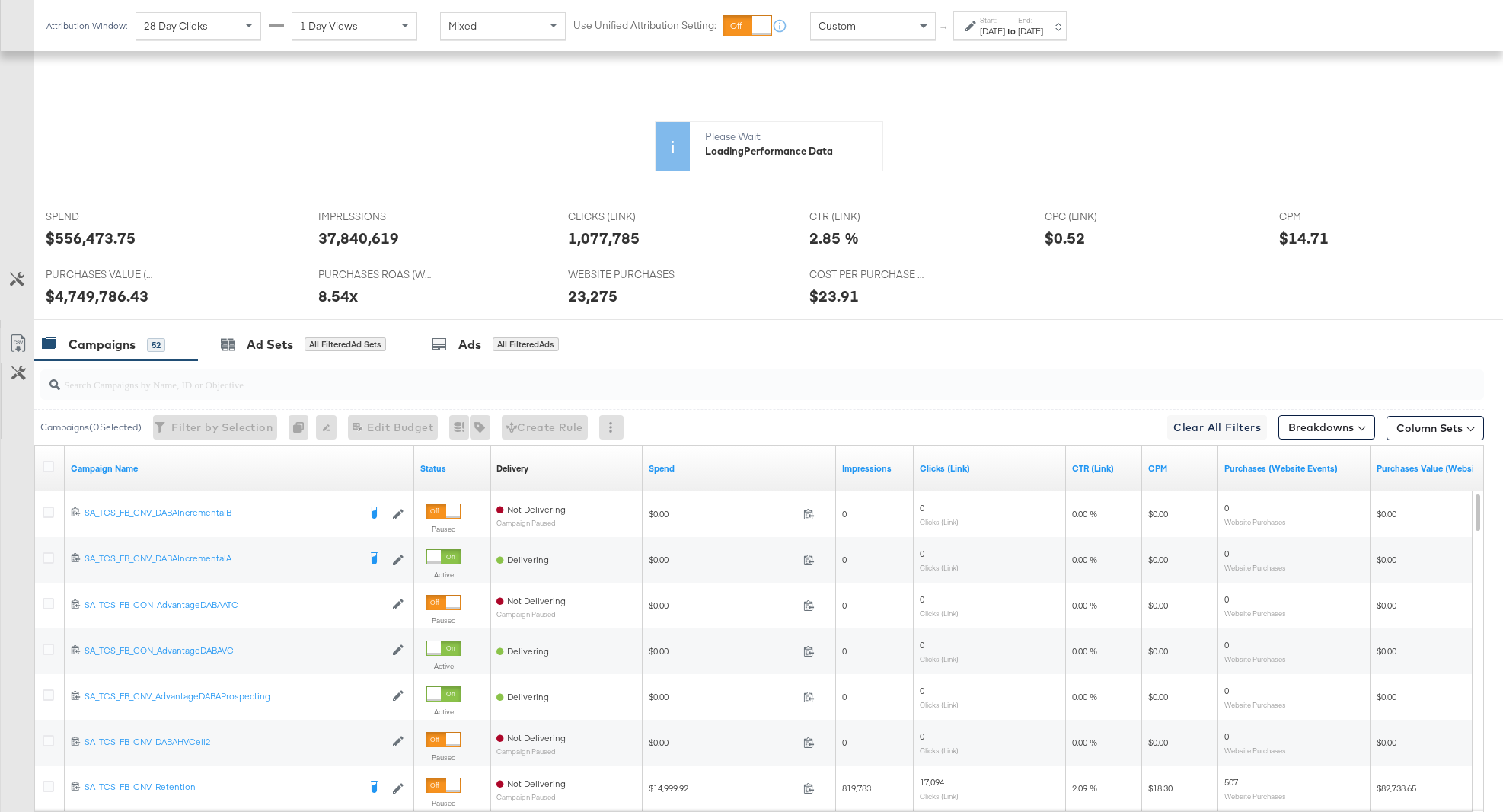
scroll to position [354, 0]
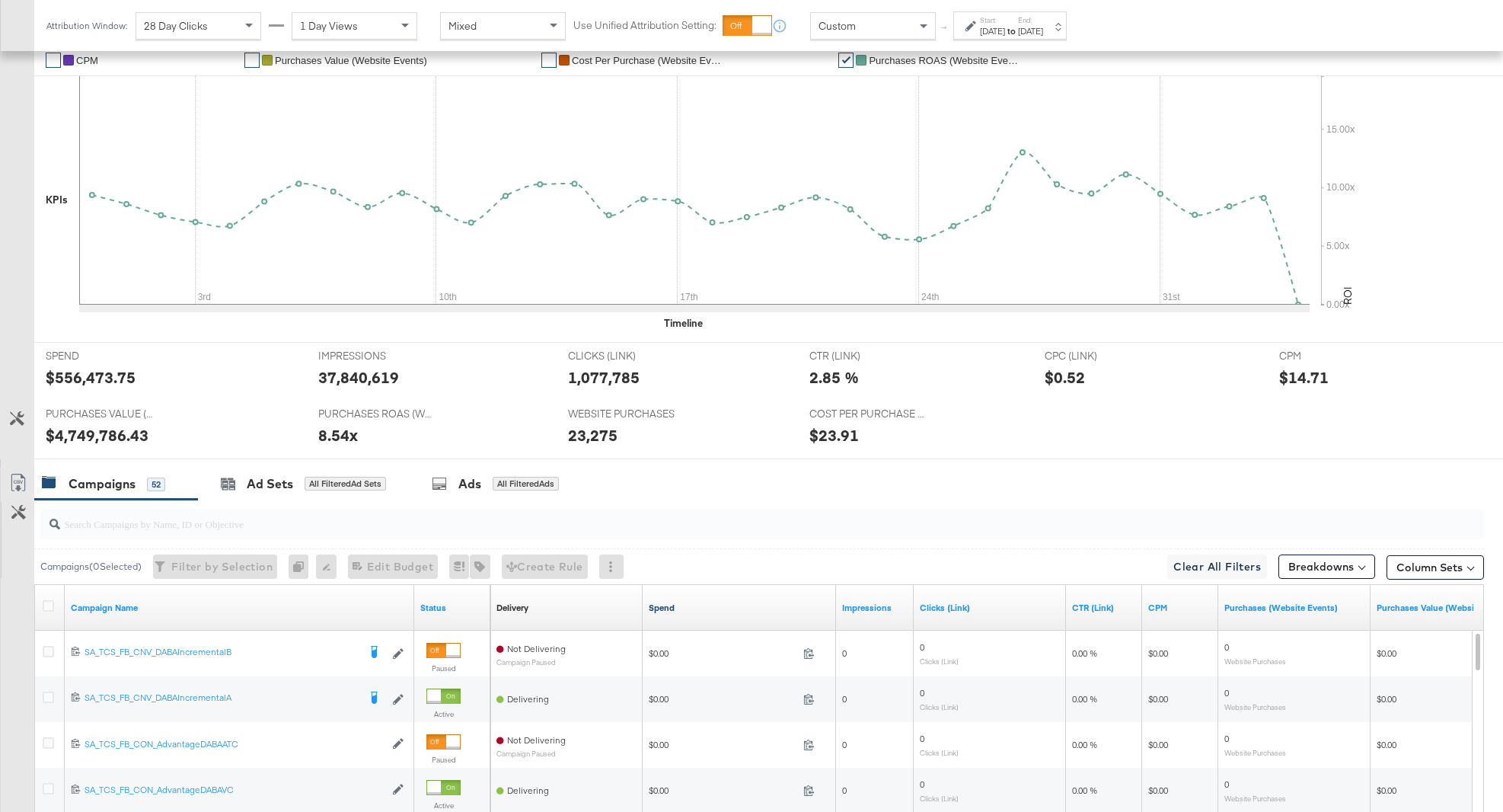
click at [662, 608] on link "Spend" at bounding box center [739, 607] width 181 height 12
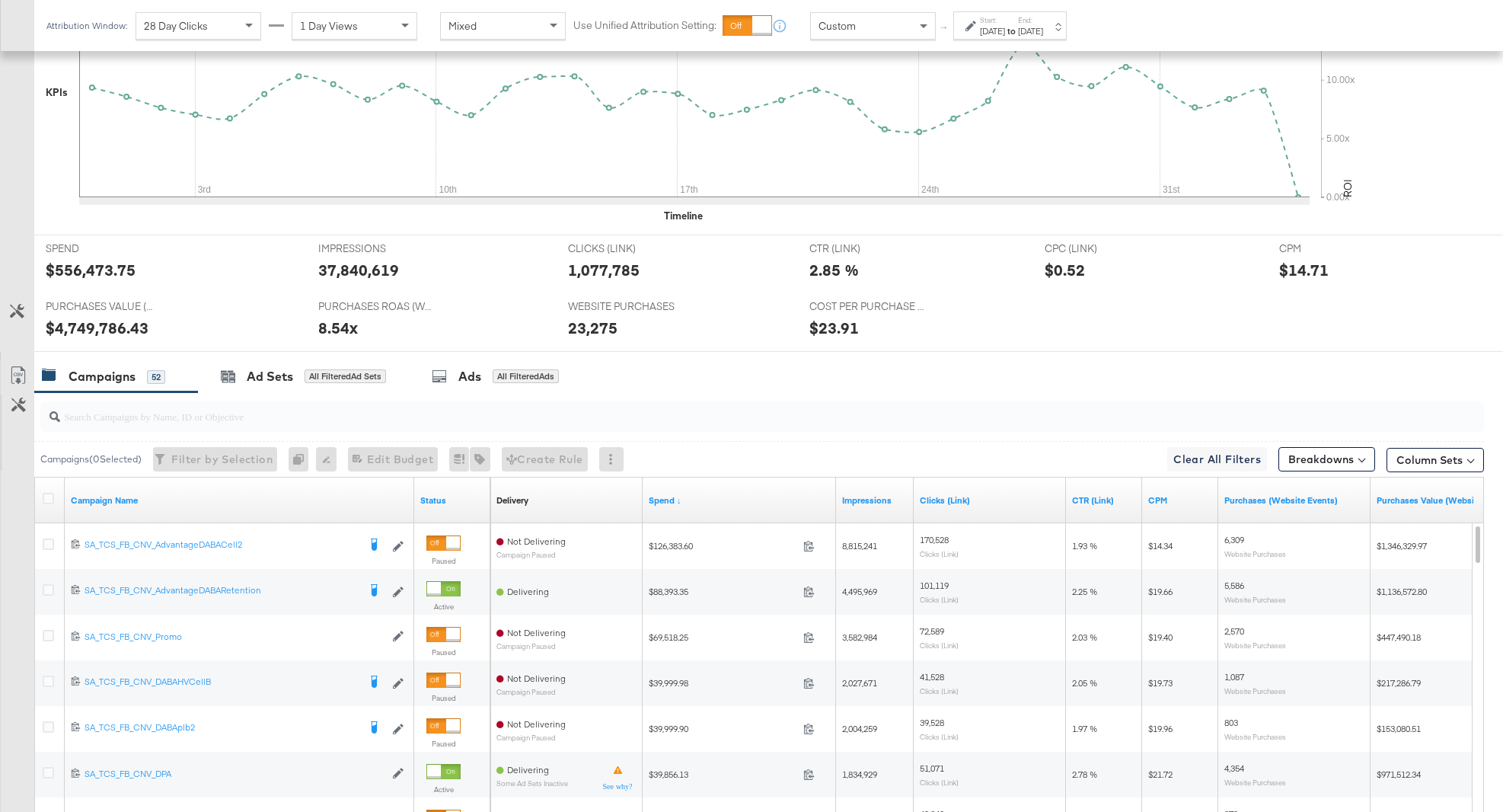
click at [340, 415] on input "search" at bounding box center [706, 410] width 1292 height 30
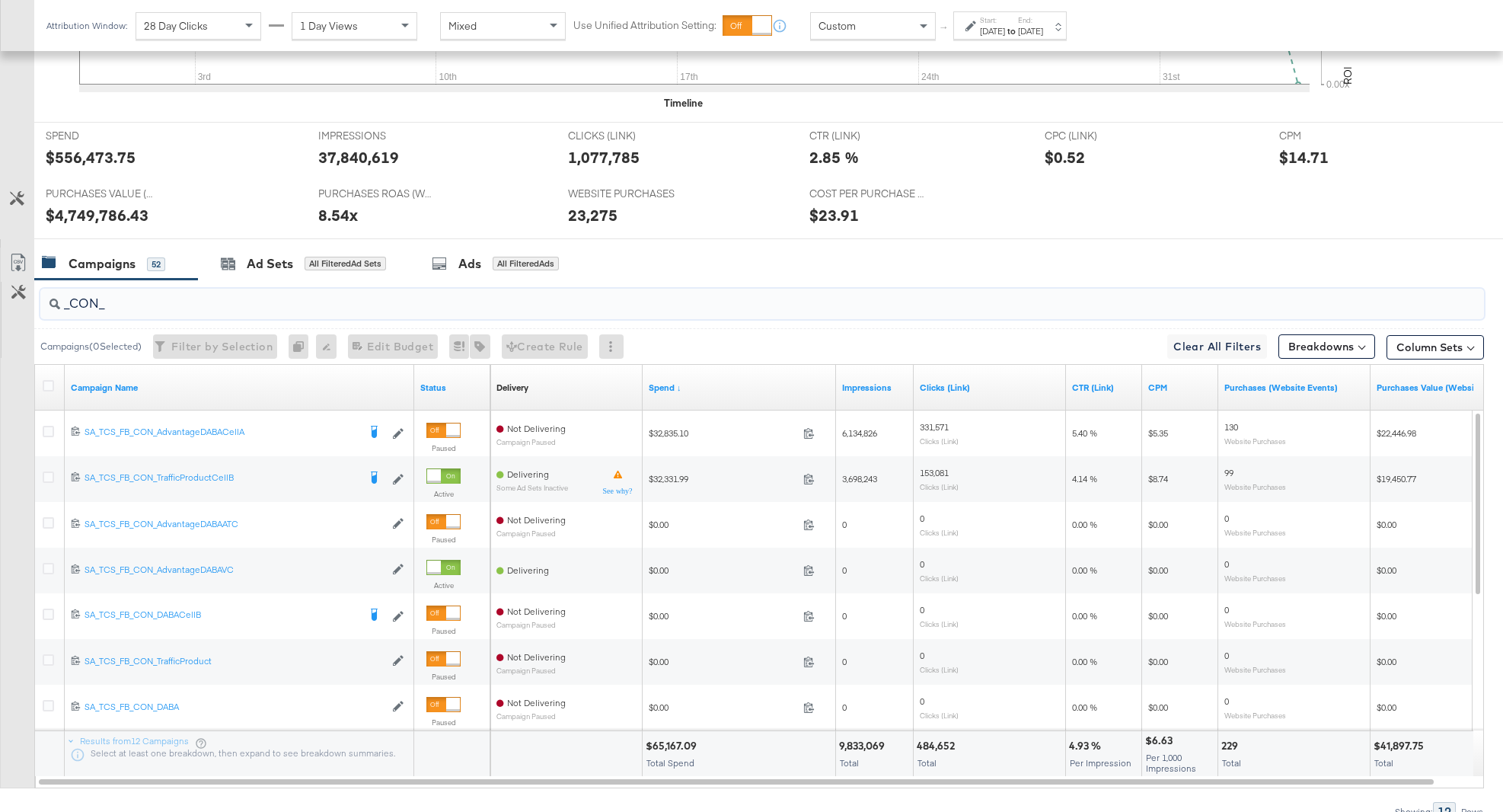
scroll to position [647, 0]
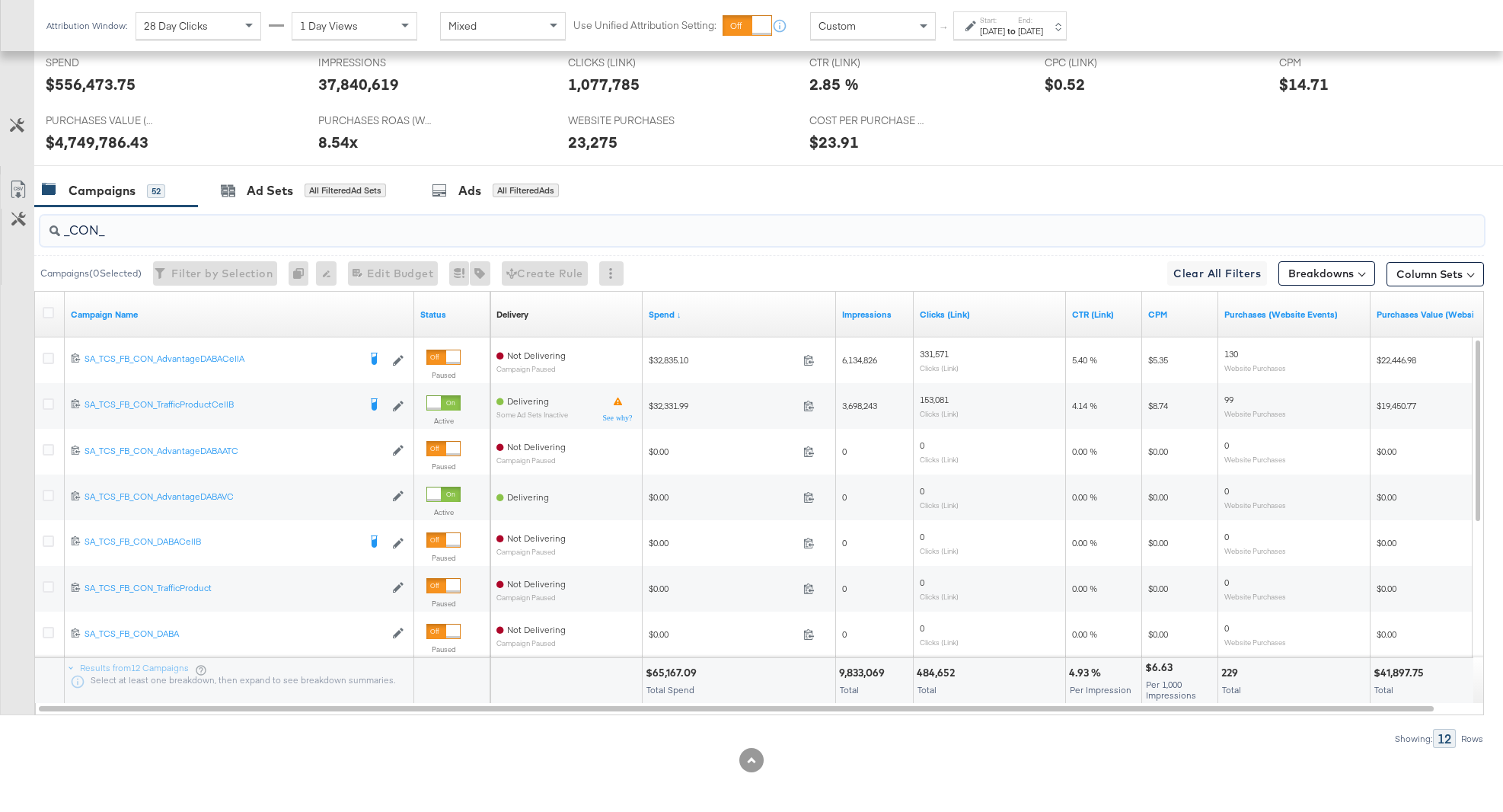
click at [99, 231] on input "_CON_" at bounding box center [706, 224] width 1292 height 30
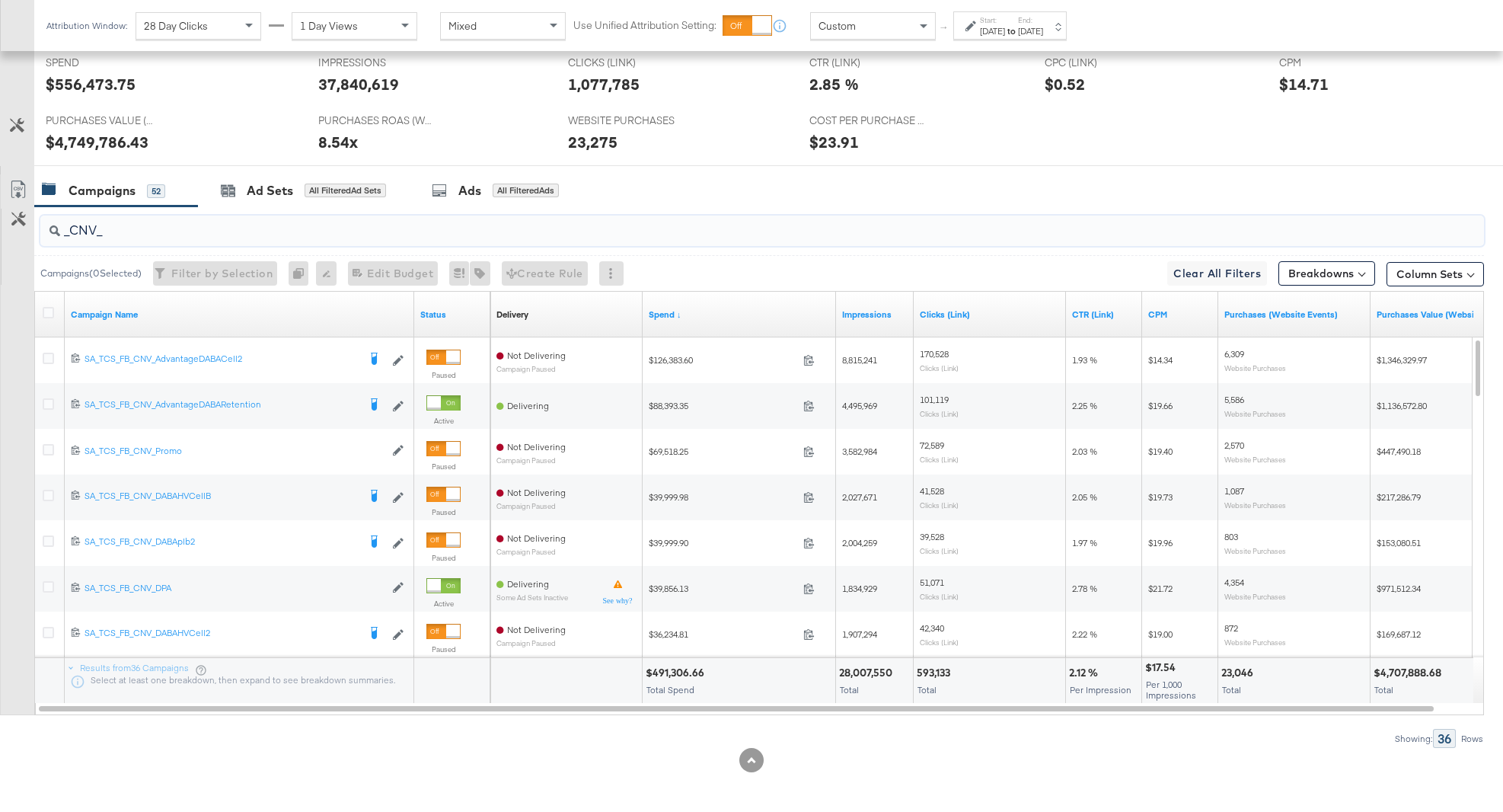
click at [218, 220] on input "_CNV_" at bounding box center [706, 224] width 1292 height 30
type input "_"
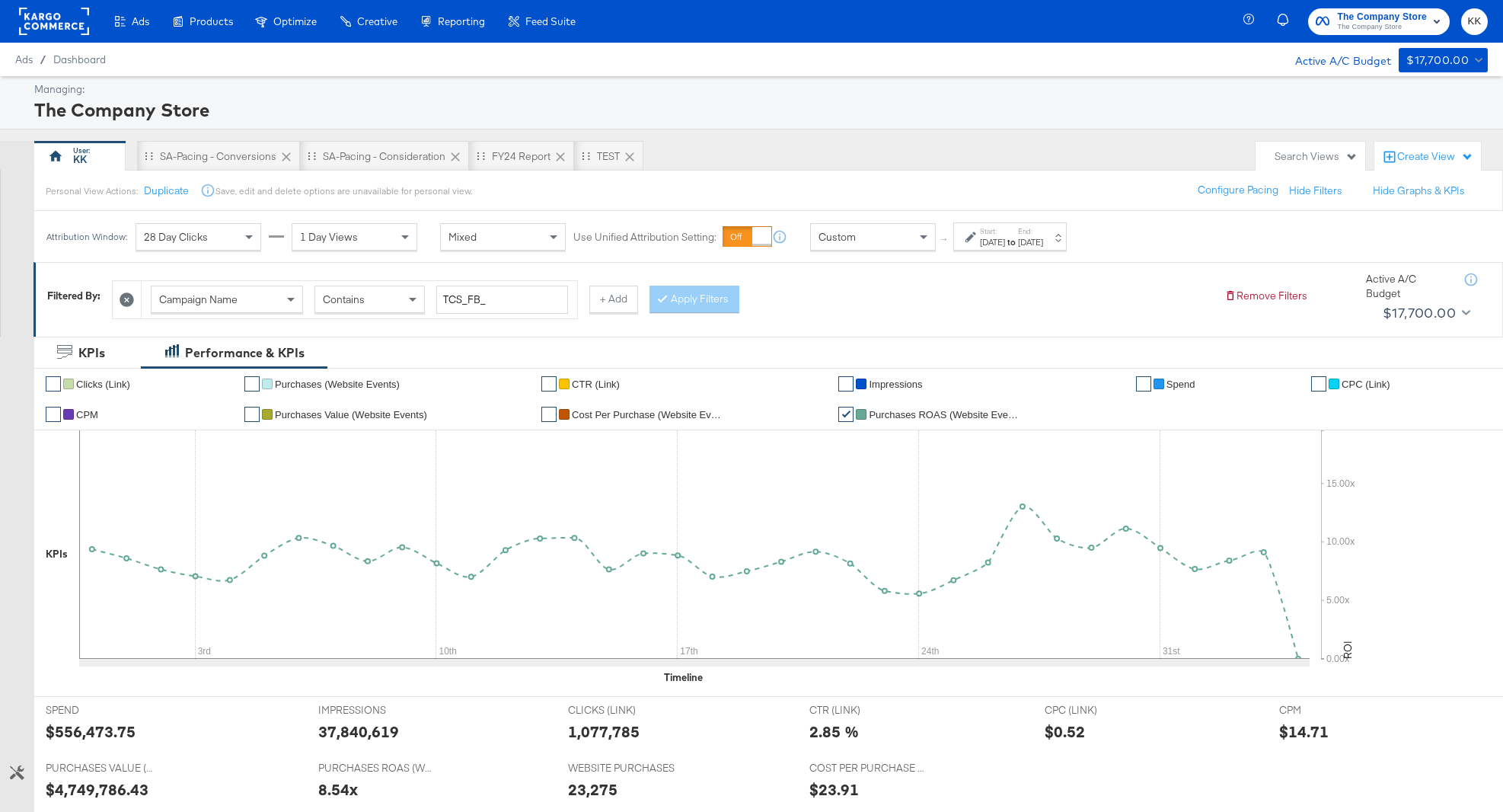
scroll to position [411, 0]
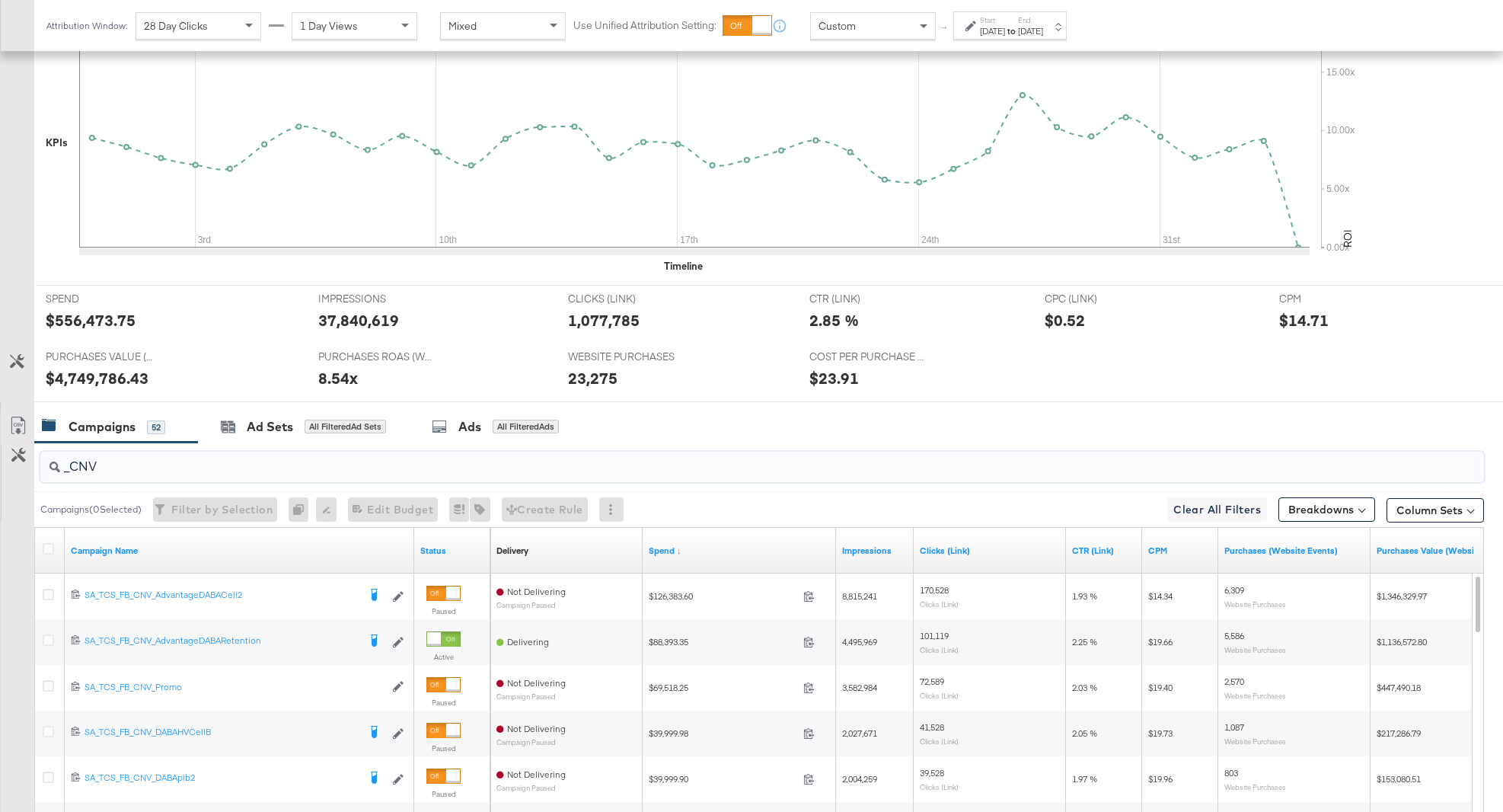
type input "_CNV_"
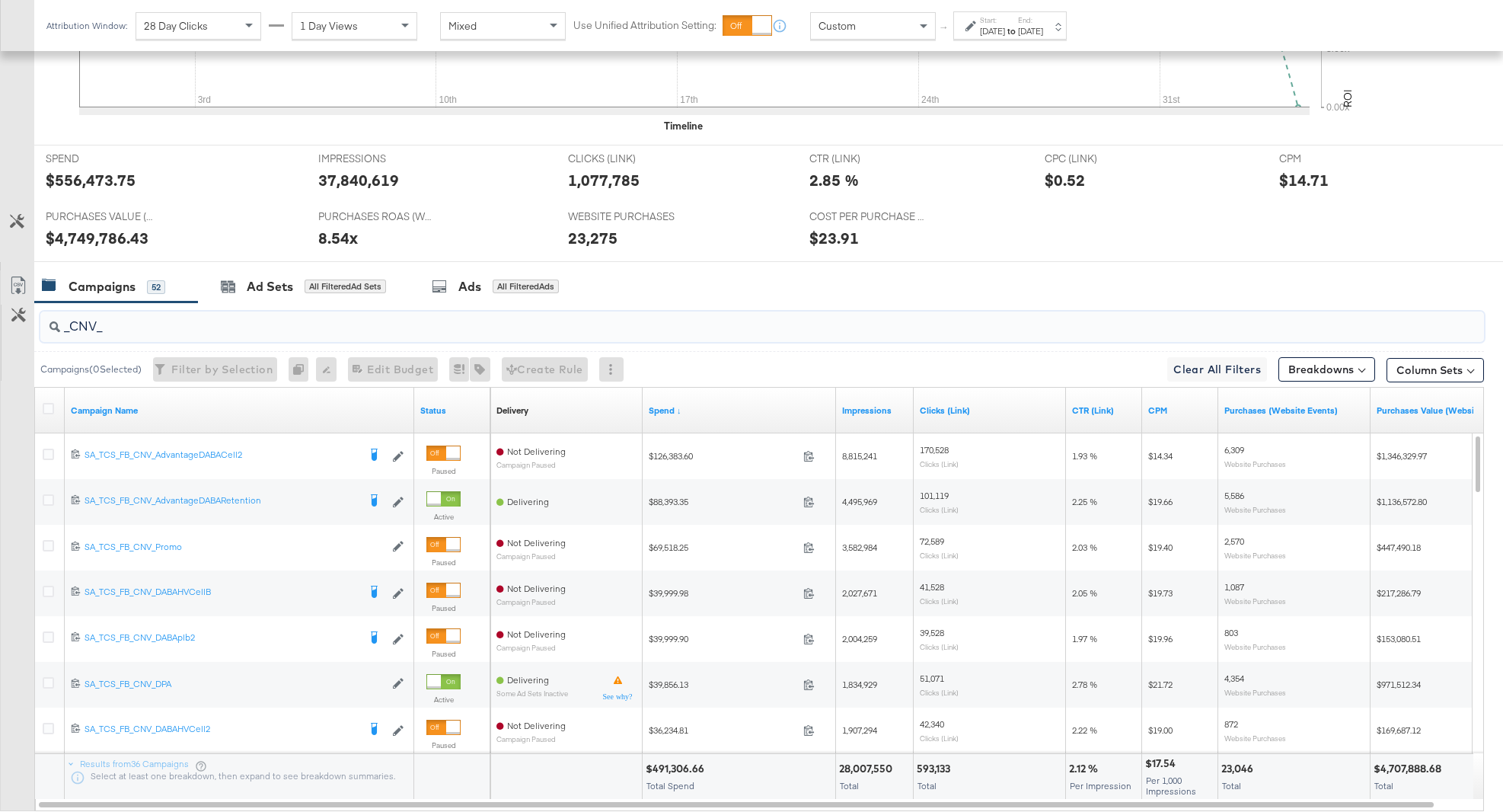
scroll to position [580, 0]
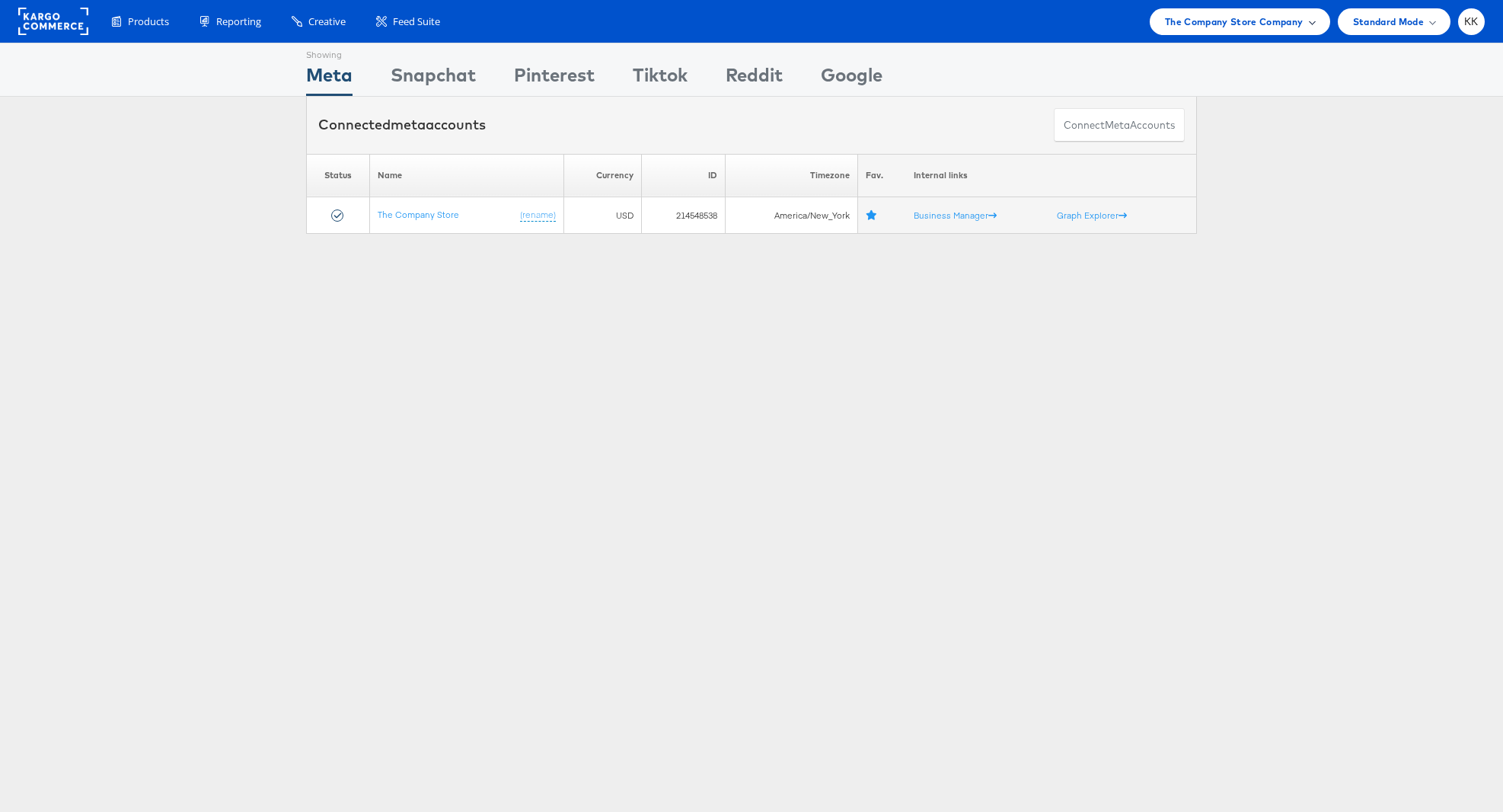
click at [1252, 20] on span "The Company Store Company" at bounding box center [1234, 22] width 138 height 16
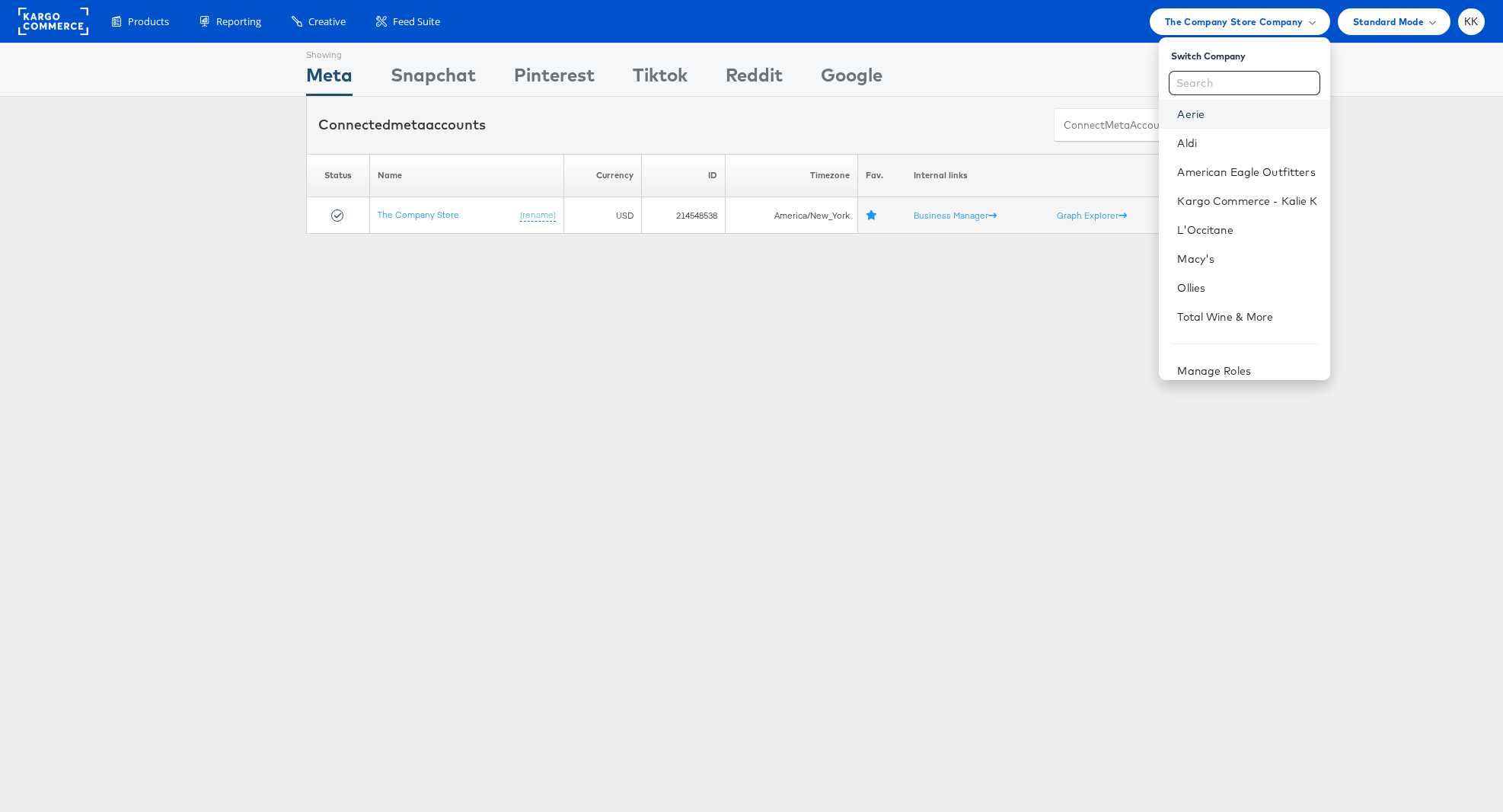
click at [1192, 110] on link "Aerie" at bounding box center [1247, 114] width 140 height 15
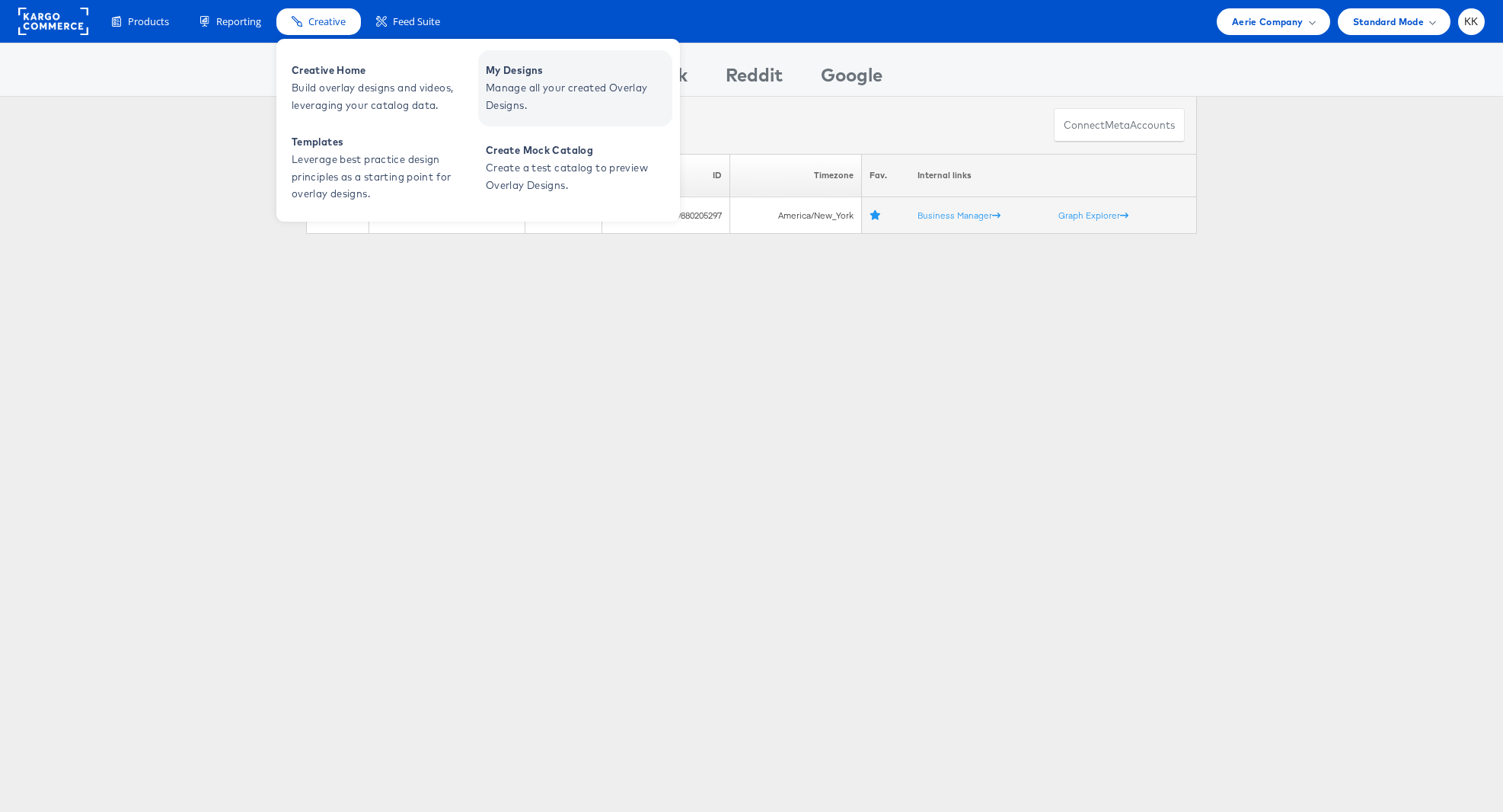
click at [576, 90] on span "Manage all your created Overlay Designs." at bounding box center [577, 96] width 183 height 35
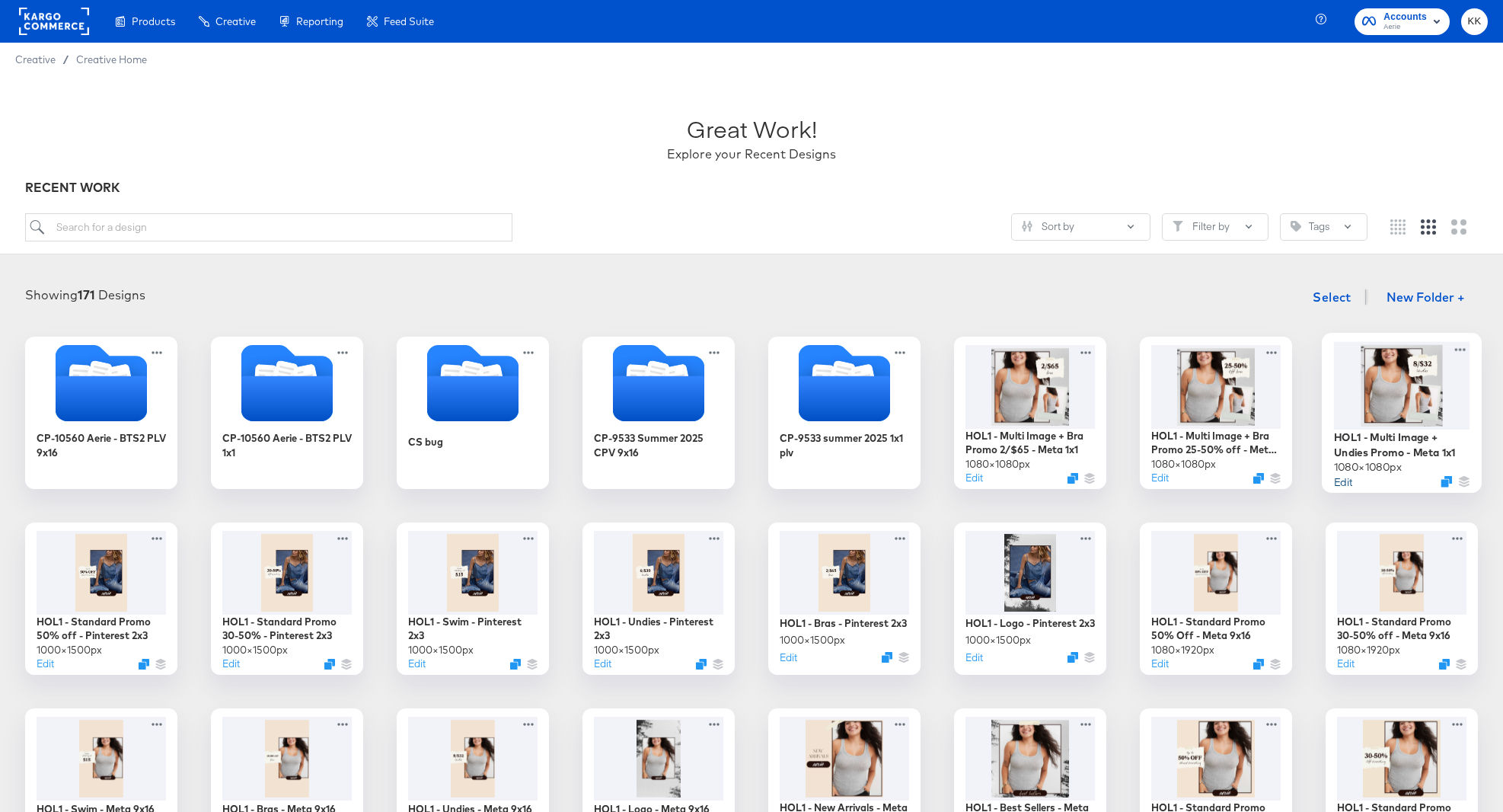
click at [1347, 483] on button "Edit" at bounding box center [1343, 481] width 18 height 15
click at [1149, 480] on button "Edit" at bounding box center [1158, 481] width 18 height 15
click at [977, 477] on button "Edit" at bounding box center [971, 481] width 18 height 15
